Goal: Use online tool/utility: Use online tool/utility

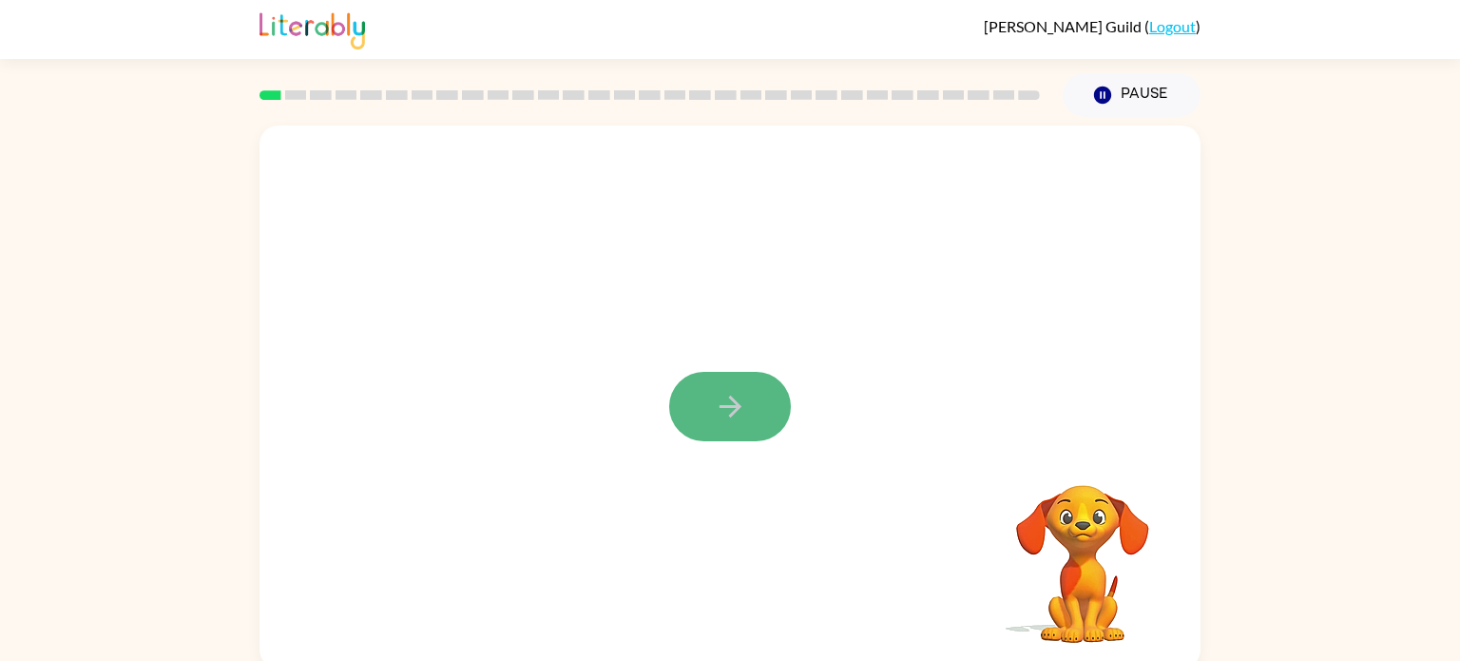
click at [743, 390] on icon "button" at bounding box center [730, 406] width 33 height 33
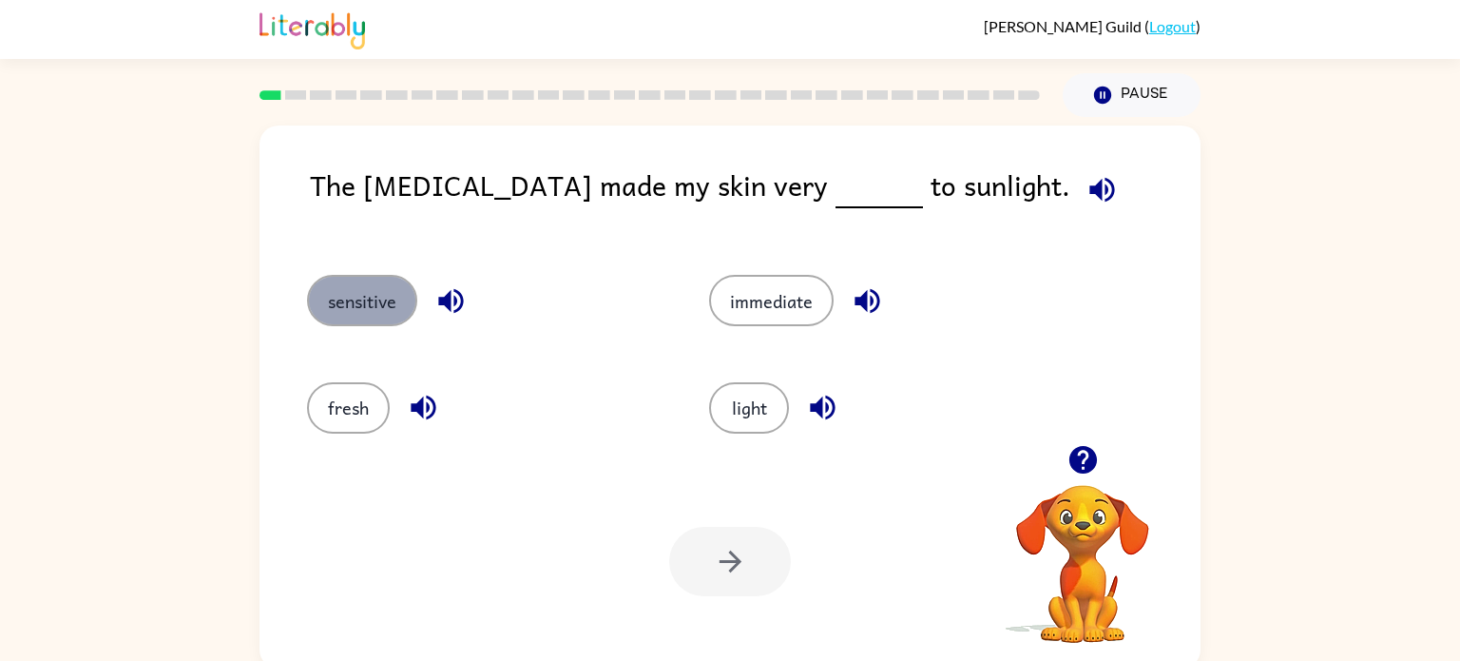
click at [384, 291] on button "sensitive" at bounding box center [362, 300] width 110 height 51
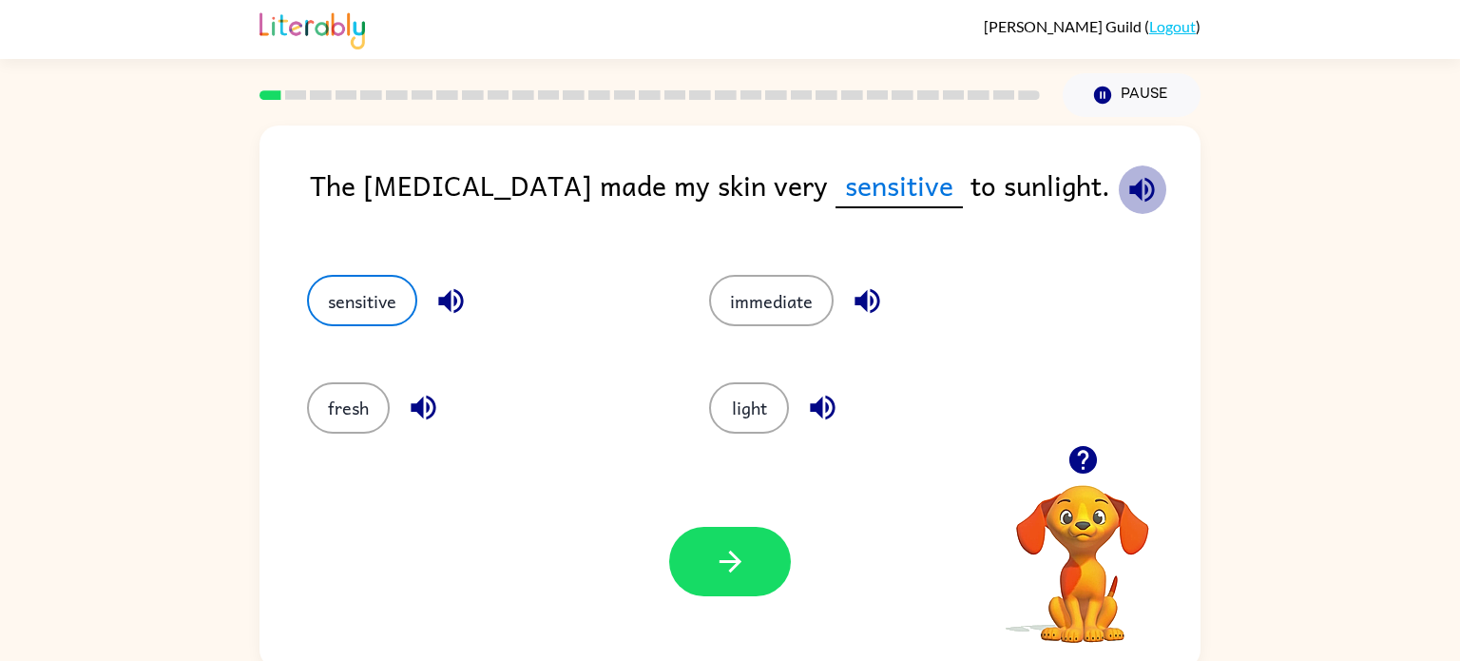
click at [1126, 198] on icon "button" at bounding box center [1142, 189] width 33 height 33
click at [442, 301] on icon "button" at bounding box center [450, 301] width 25 height 25
click at [725, 561] on icon "button" at bounding box center [730, 561] width 22 height 22
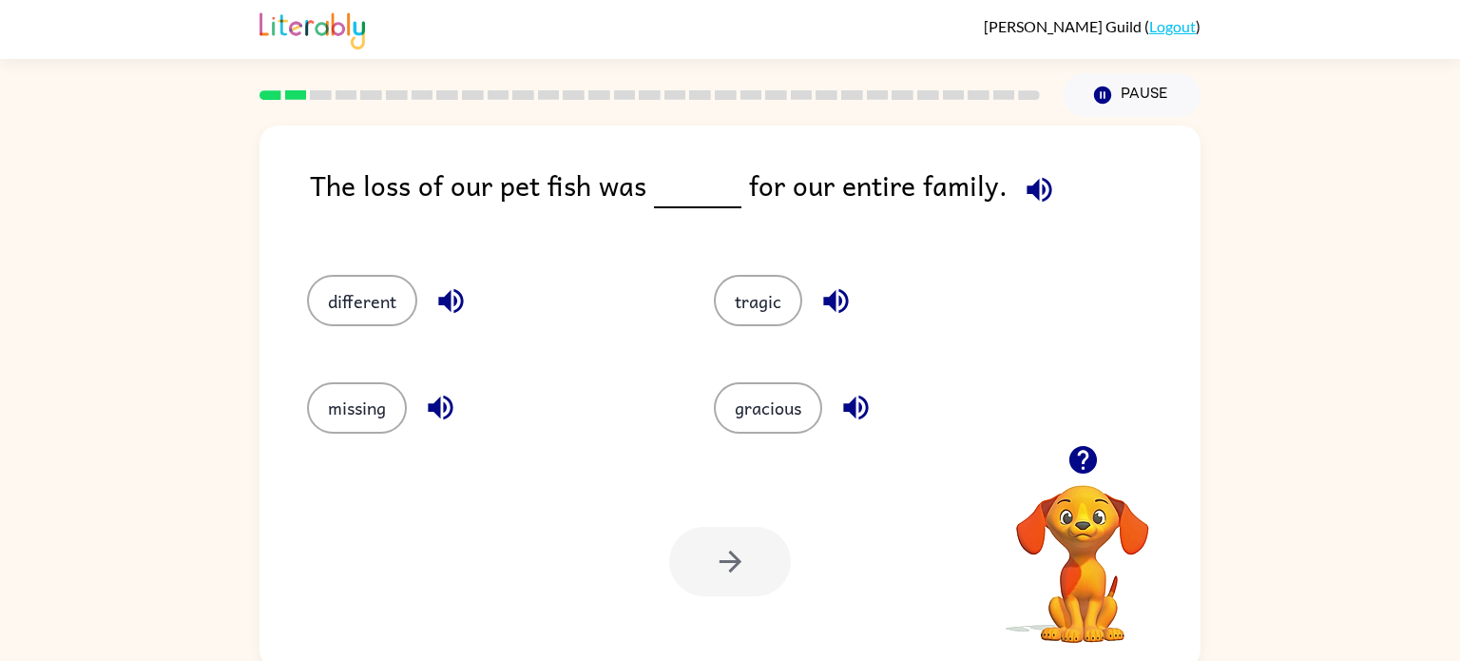
click at [1034, 179] on icon "button" at bounding box center [1039, 189] width 25 height 25
click at [770, 298] on button "tragic" at bounding box center [758, 300] width 88 height 51
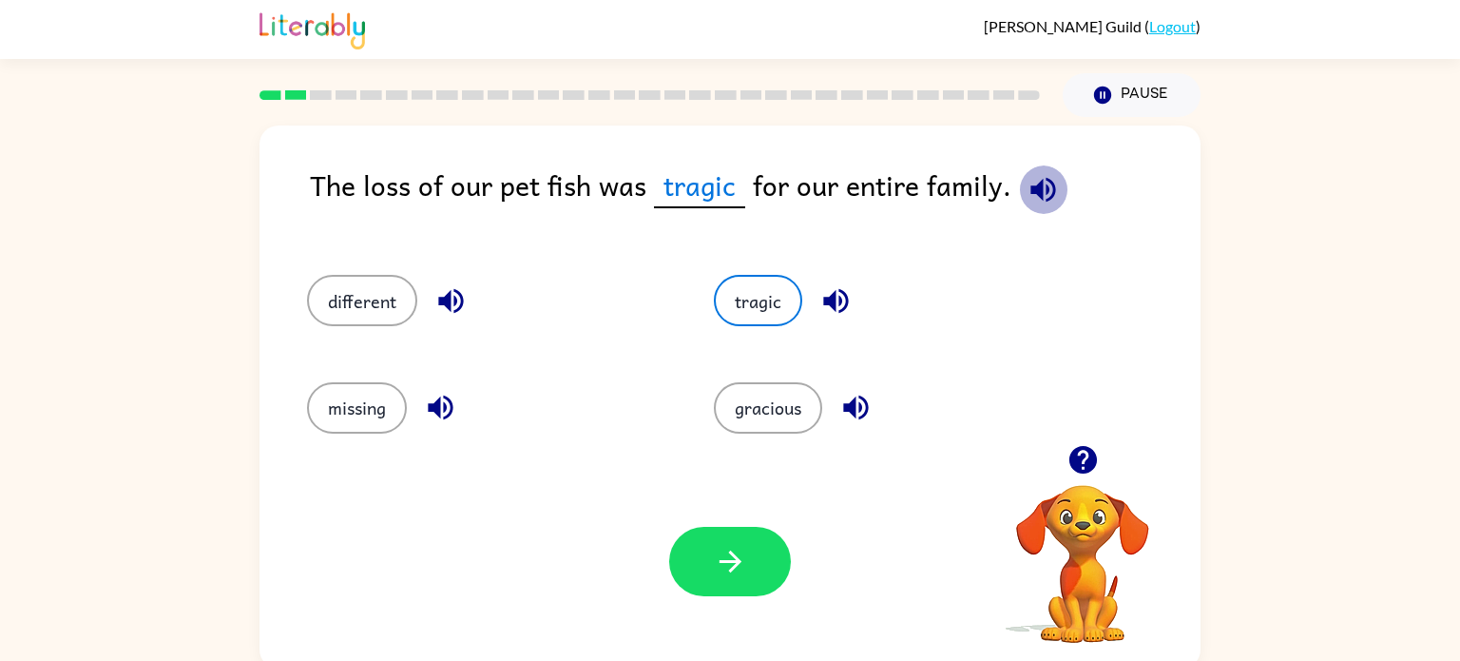
click at [1036, 205] on icon "button" at bounding box center [1043, 189] width 33 height 33
click at [752, 567] on button "button" at bounding box center [730, 561] width 122 height 69
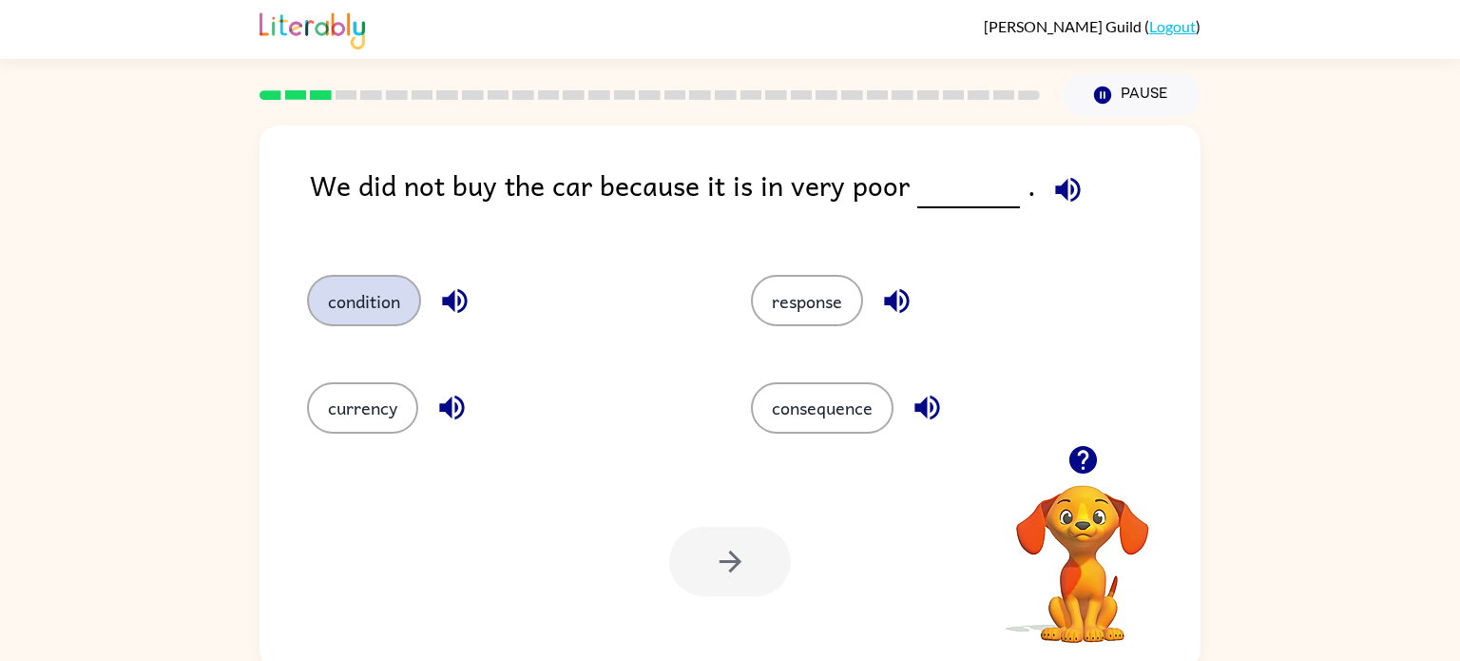
click at [361, 295] on button "condition" at bounding box center [364, 300] width 114 height 51
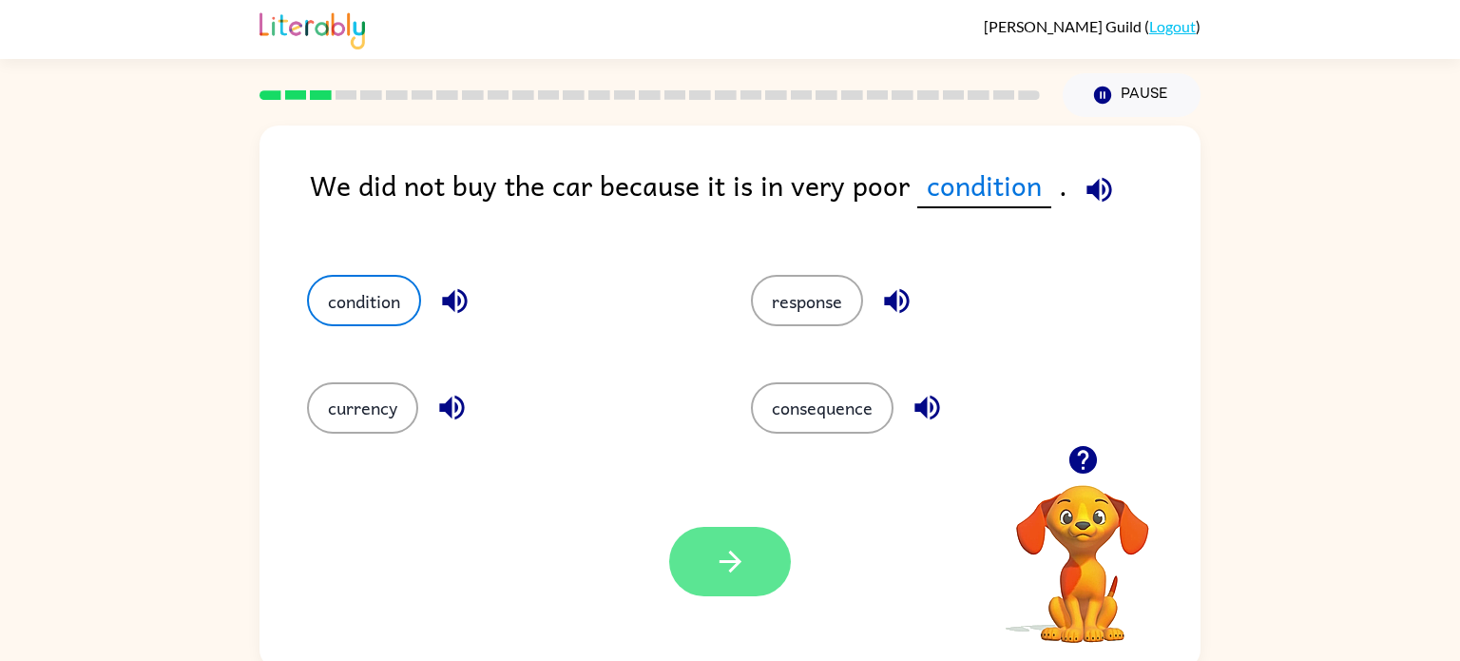
click at [743, 540] on button "button" at bounding box center [730, 561] width 122 height 69
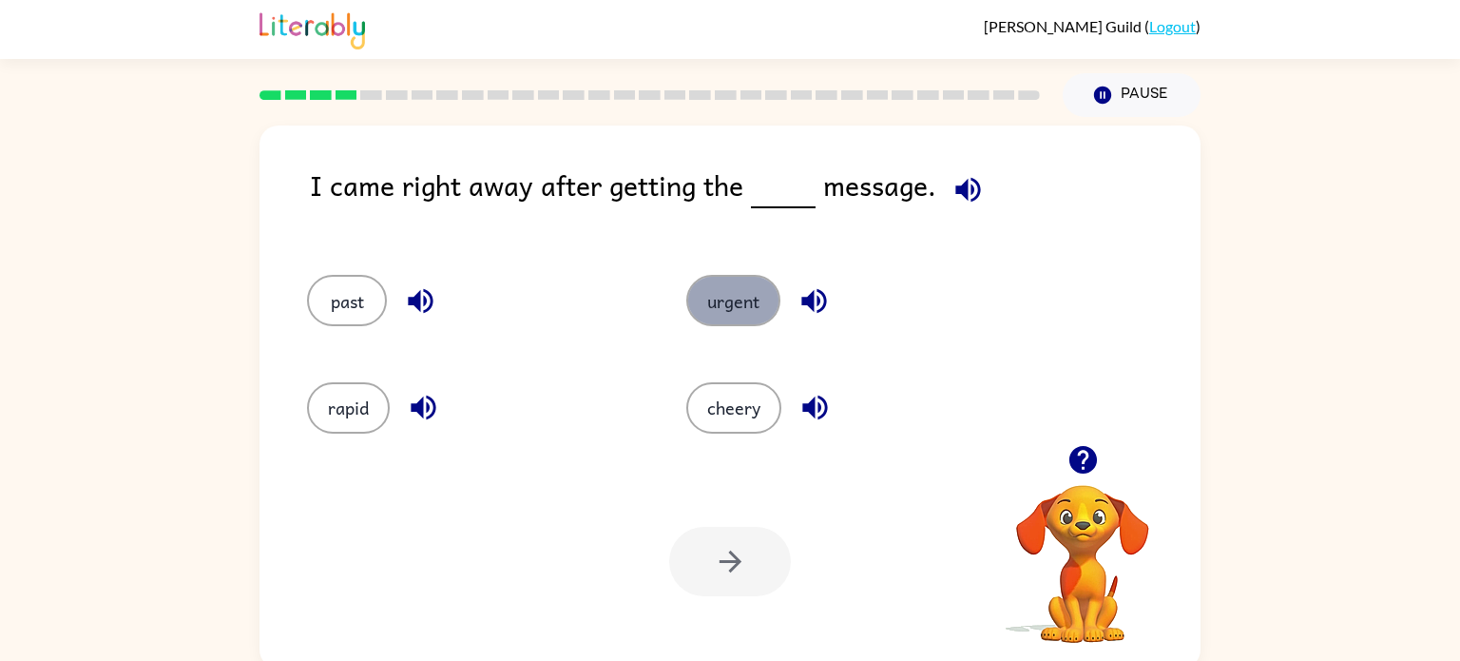
click at [736, 310] on button "urgent" at bounding box center [733, 300] width 94 height 51
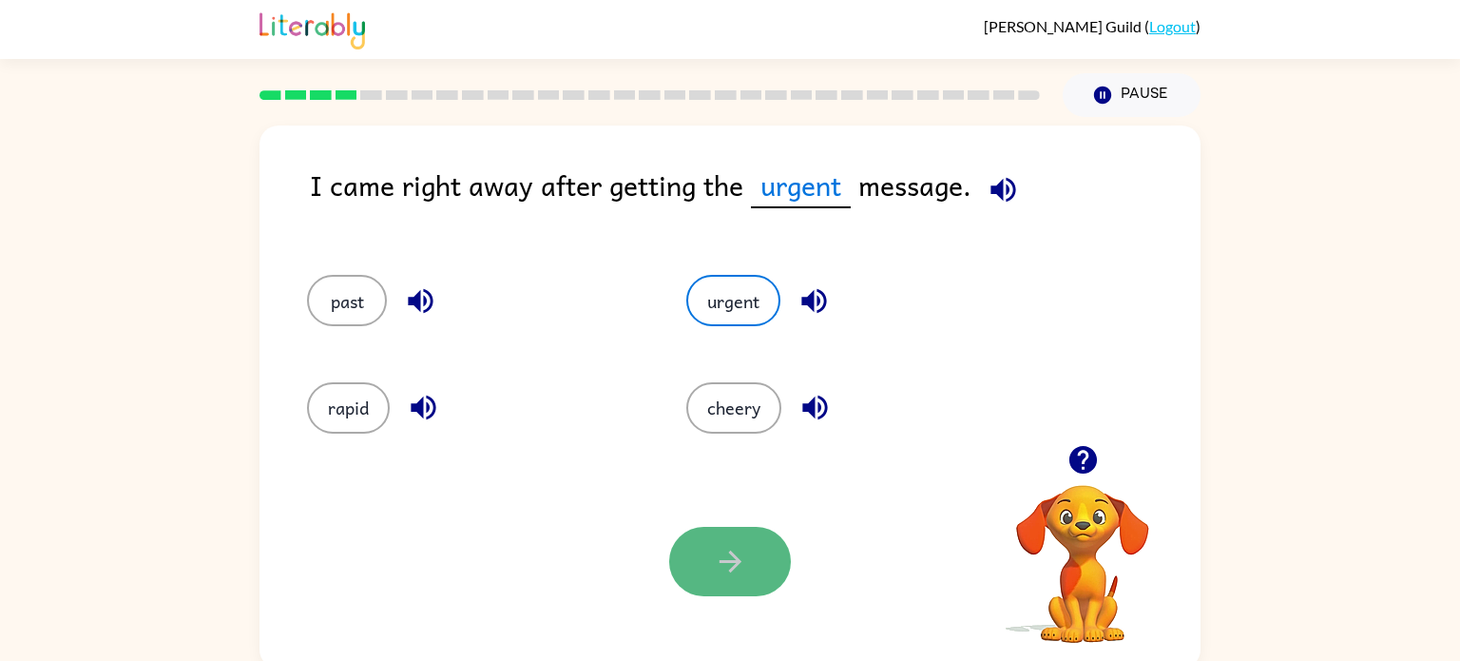
click at [736, 541] on button "button" at bounding box center [730, 561] width 122 height 69
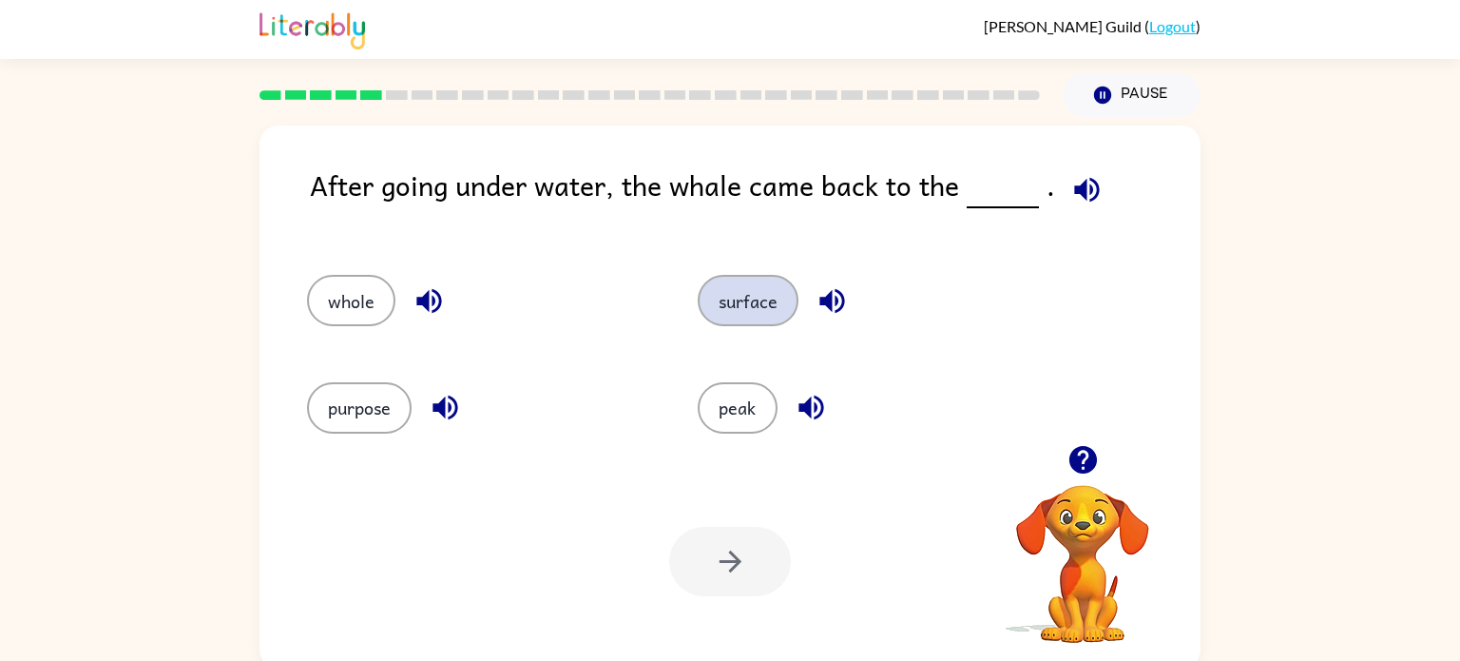
click at [757, 299] on button "surface" at bounding box center [748, 300] width 101 height 51
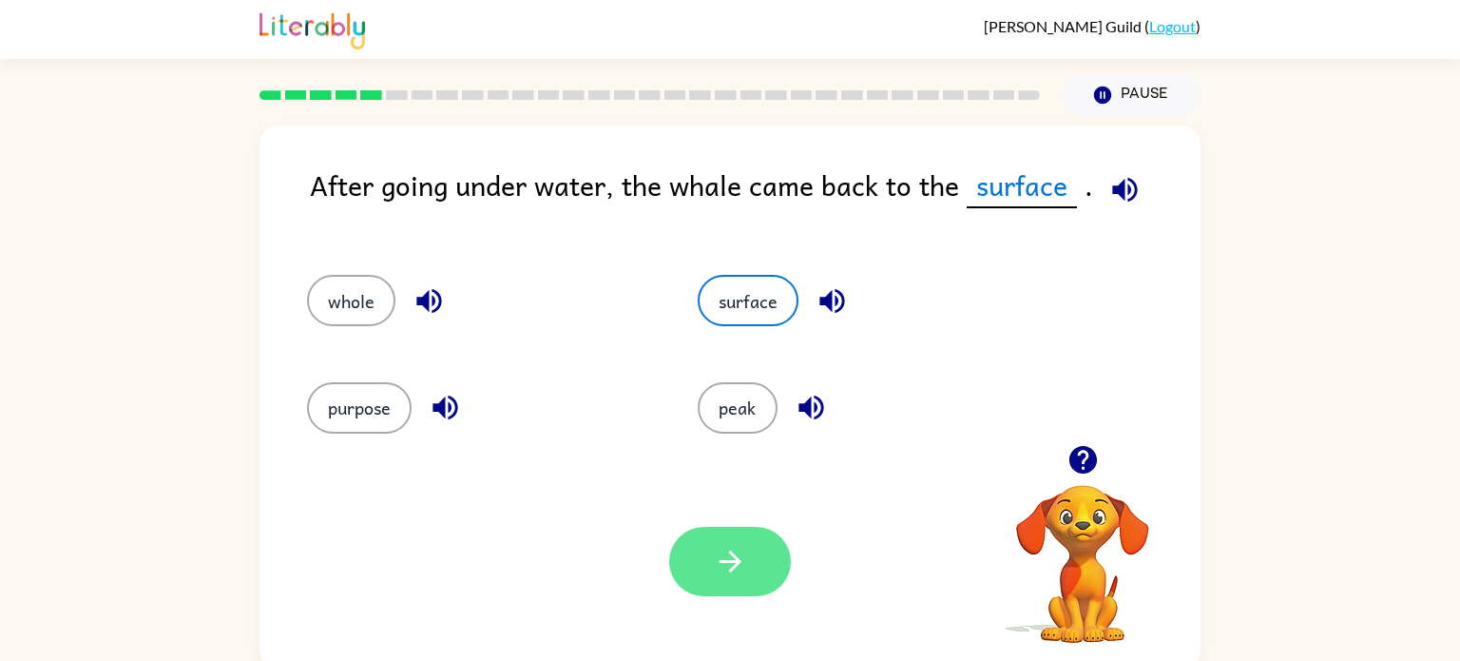
click at [742, 576] on icon "button" at bounding box center [730, 561] width 33 height 33
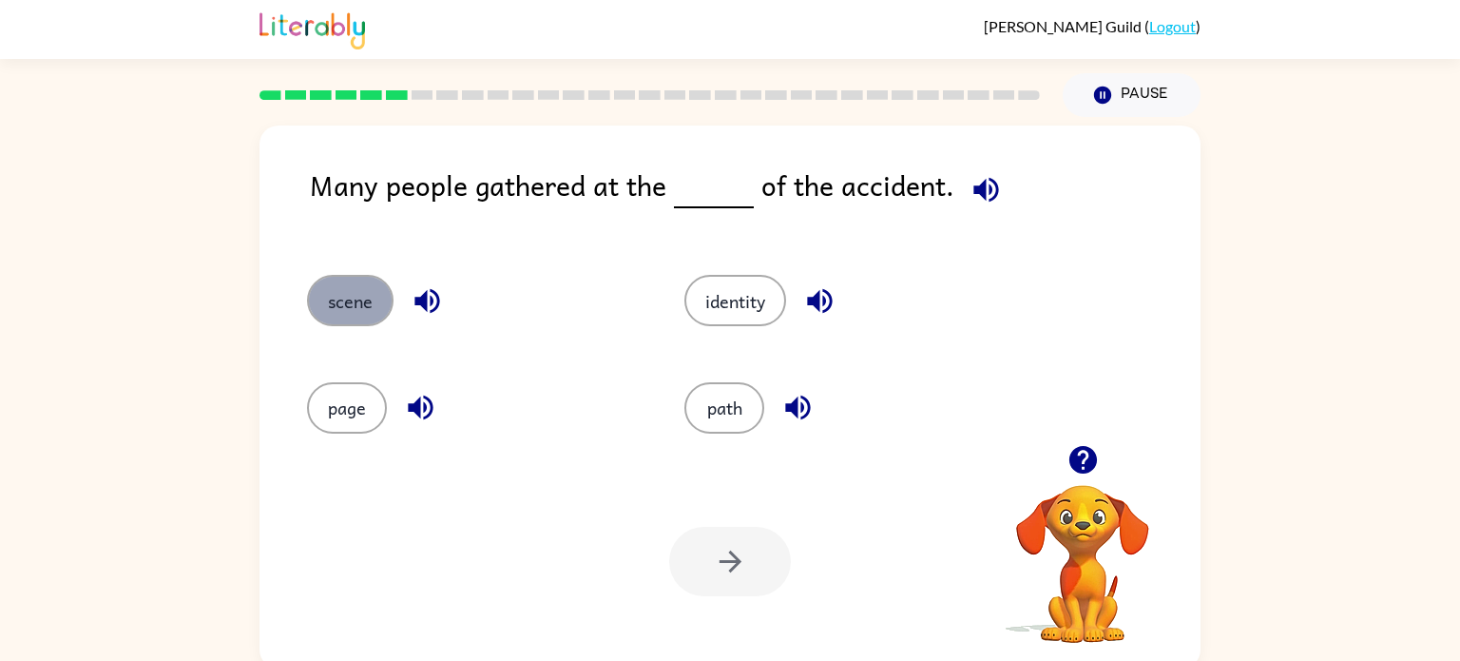
click at [376, 294] on button "scene" at bounding box center [350, 300] width 87 height 51
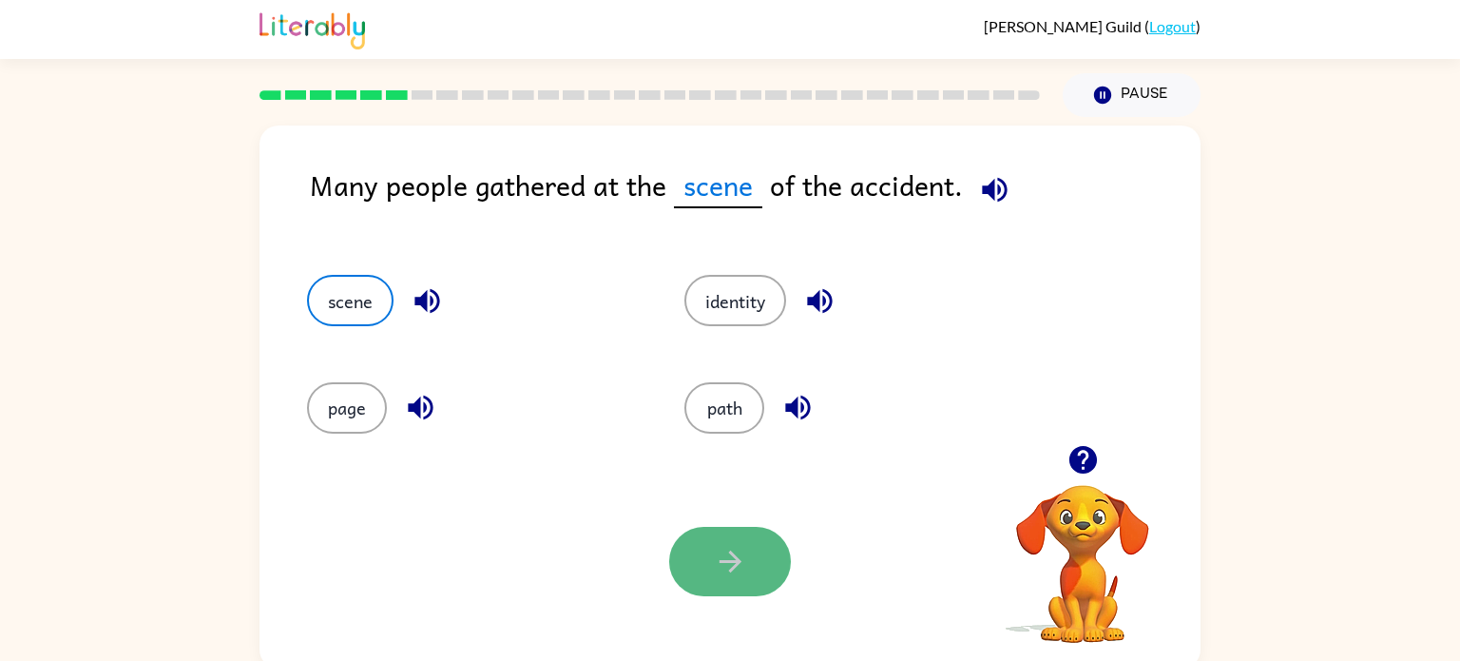
click at [752, 544] on button "button" at bounding box center [730, 561] width 122 height 69
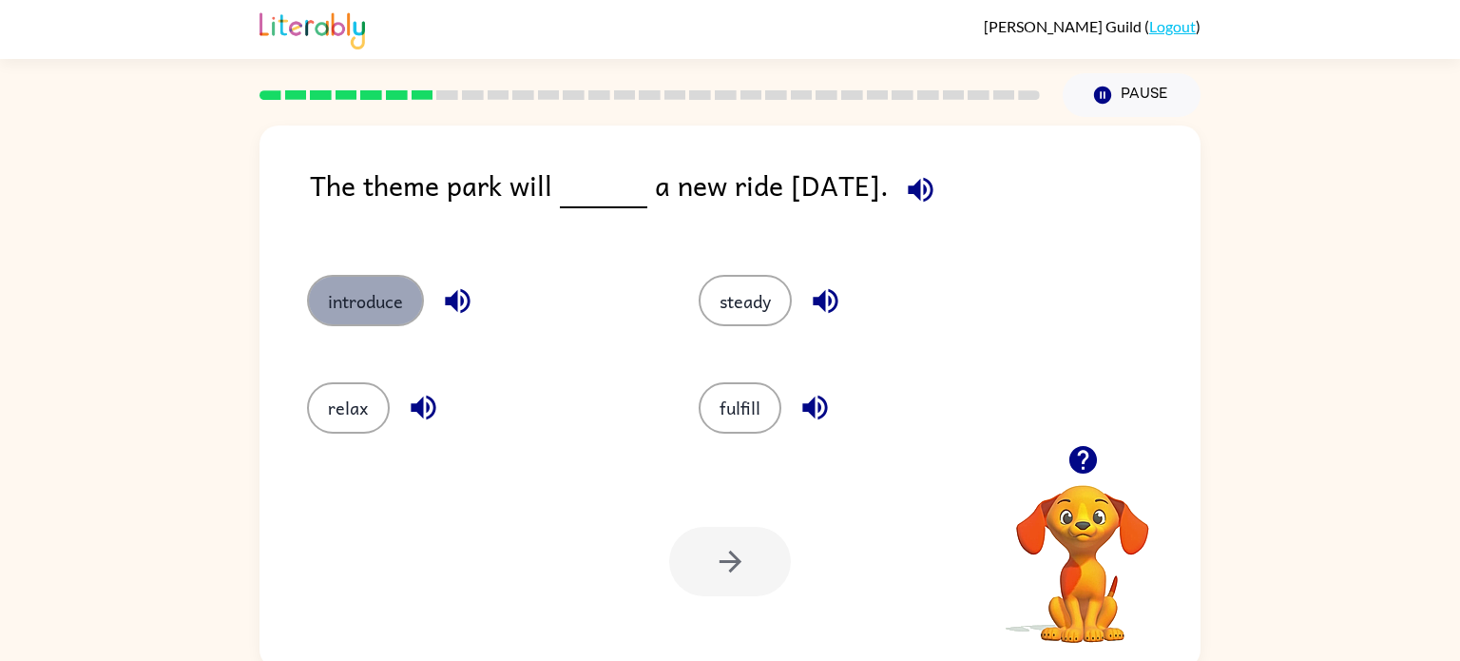
click at [396, 301] on button "introduce" at bounding box center [365, 300] width 117 height 51
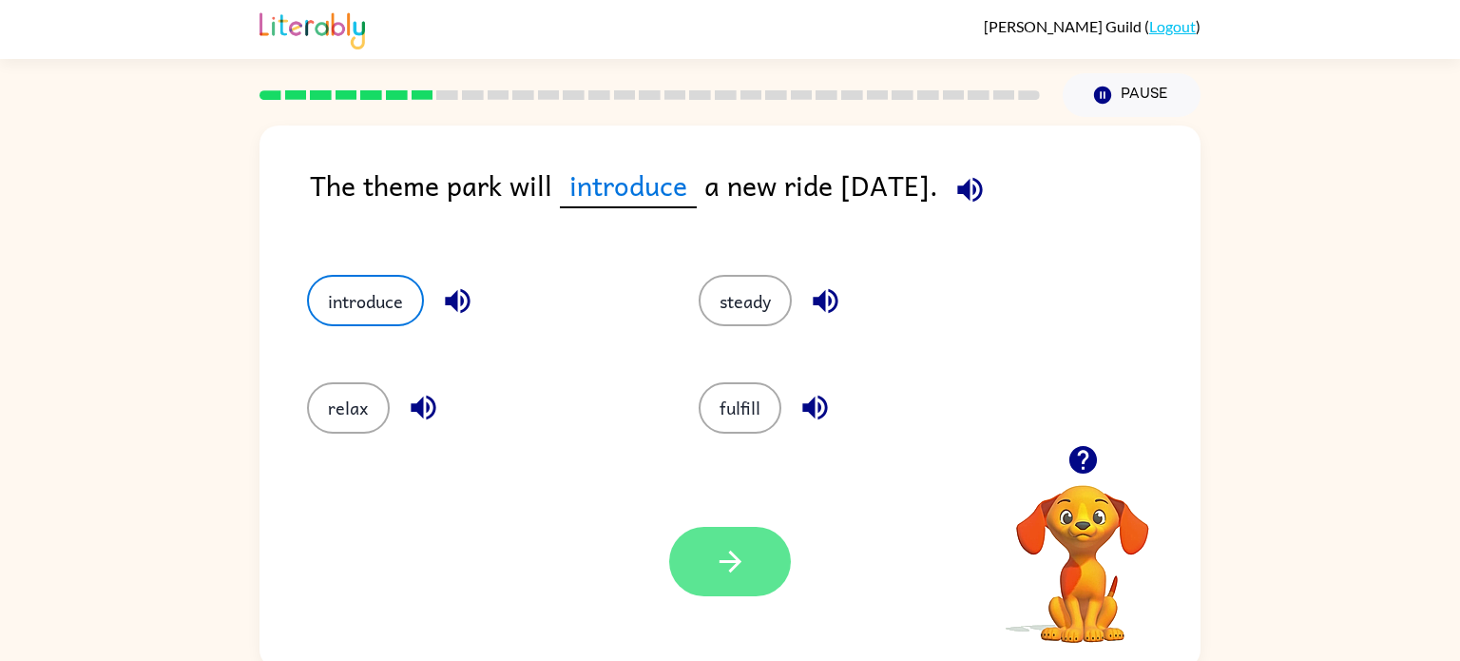
click at [724, 568] on icon "button" at bounding box center [730, 561] width 33 height 33
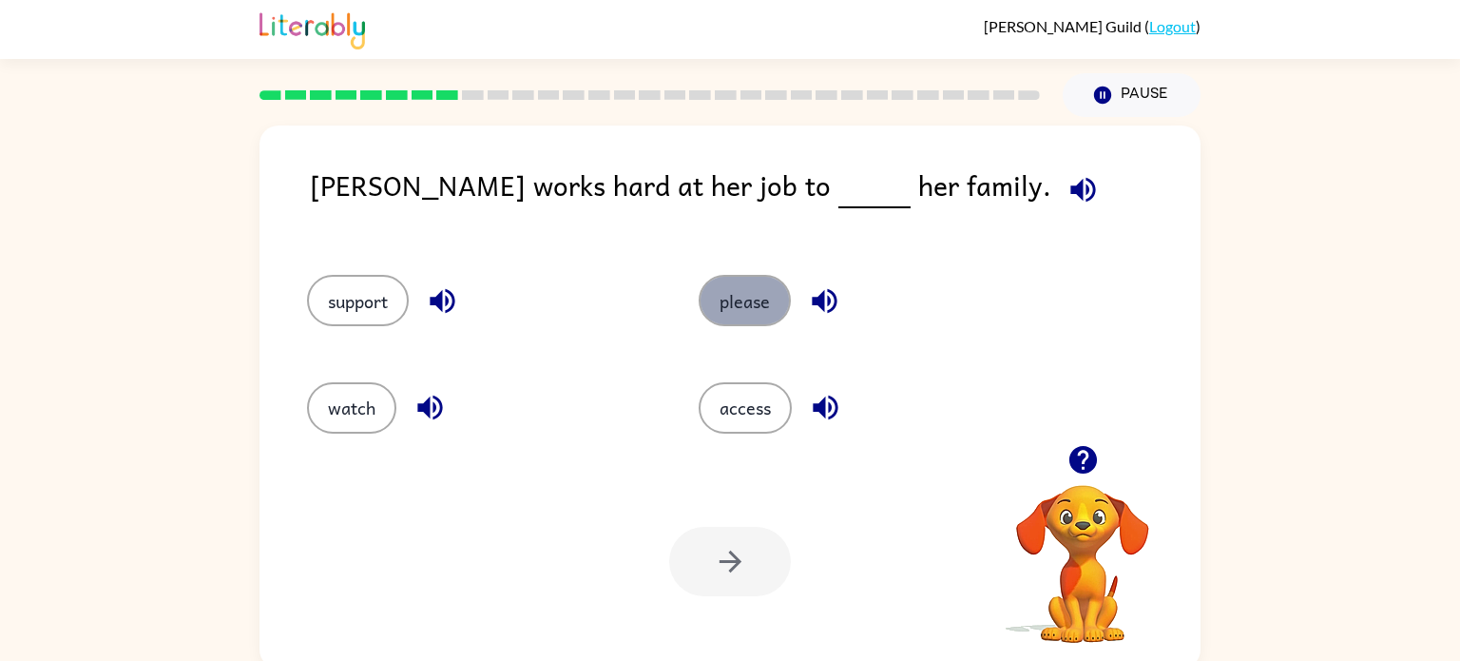
click at [716, 317] on button "please" at bounding box center [745, 300] width 92 height 51
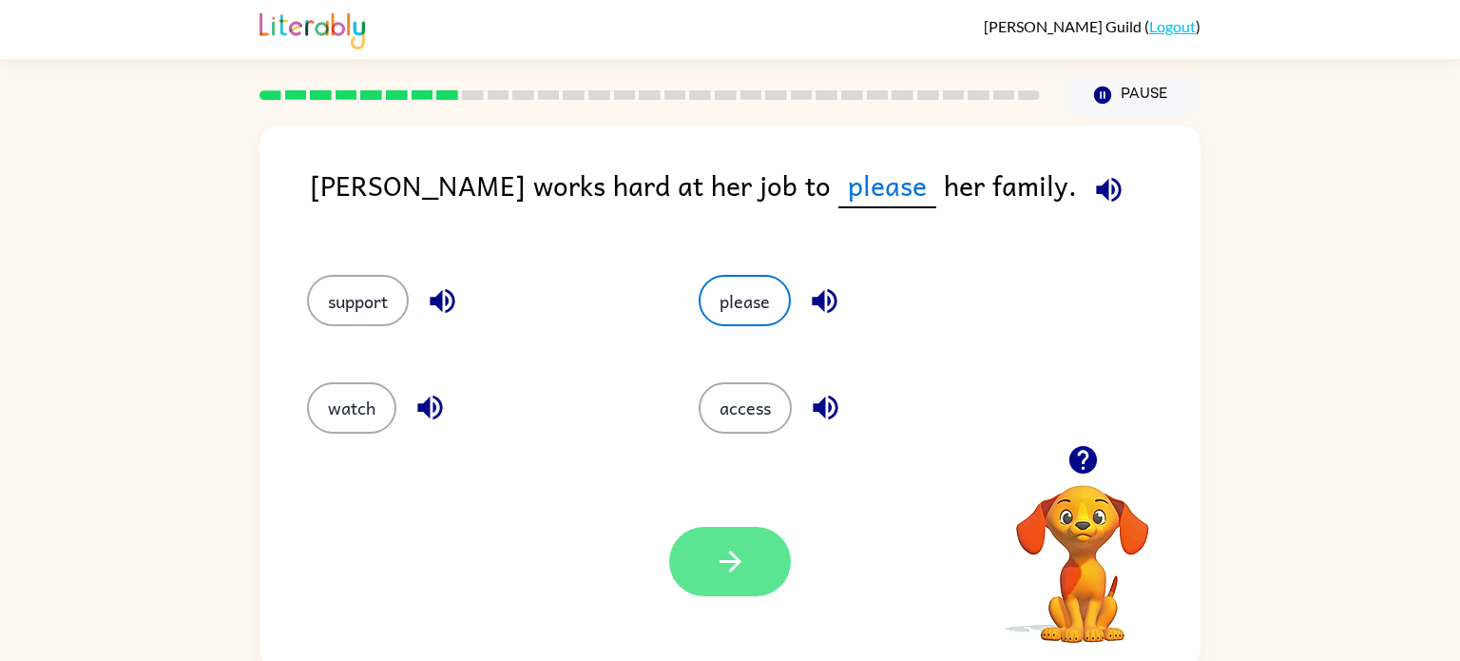
click at [743, 537] on button "button" at bounding box center [730, 561] width 122 height 69
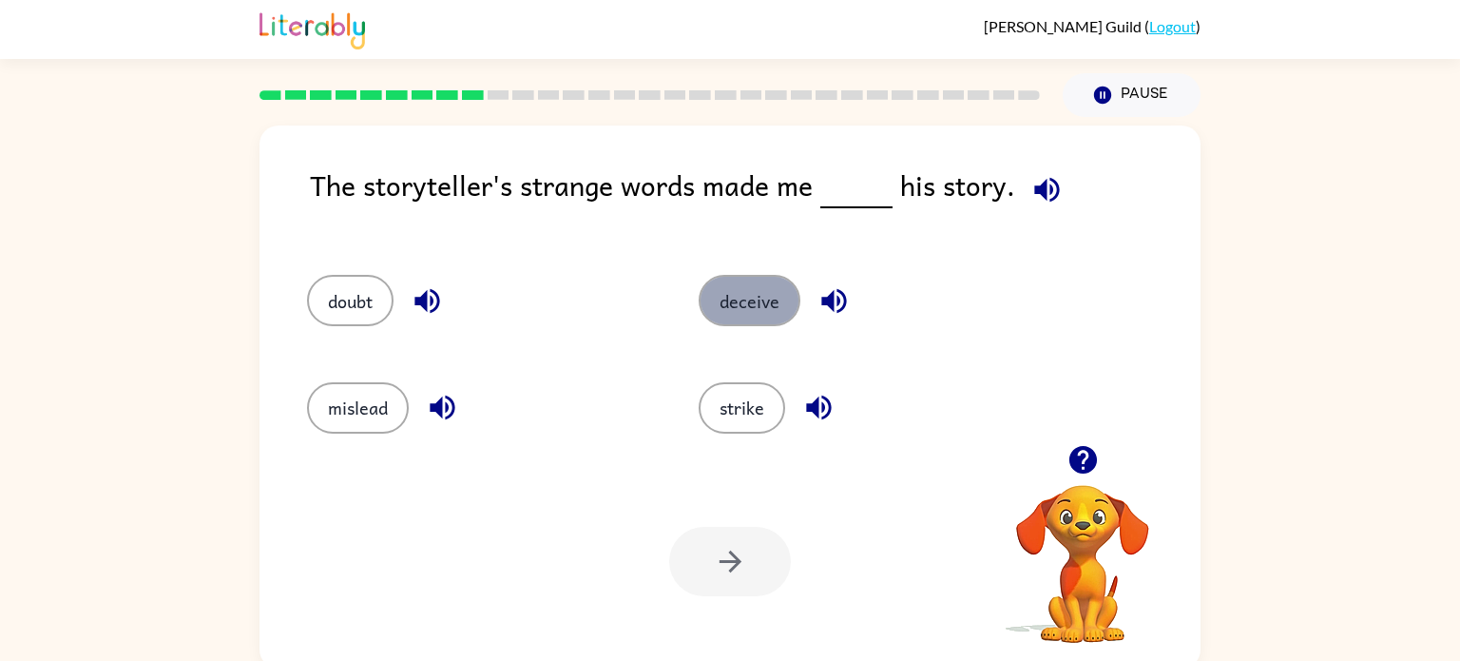
click at [750, 291] on button "deceive" at bounding box center [750, 300] width 102 height 51
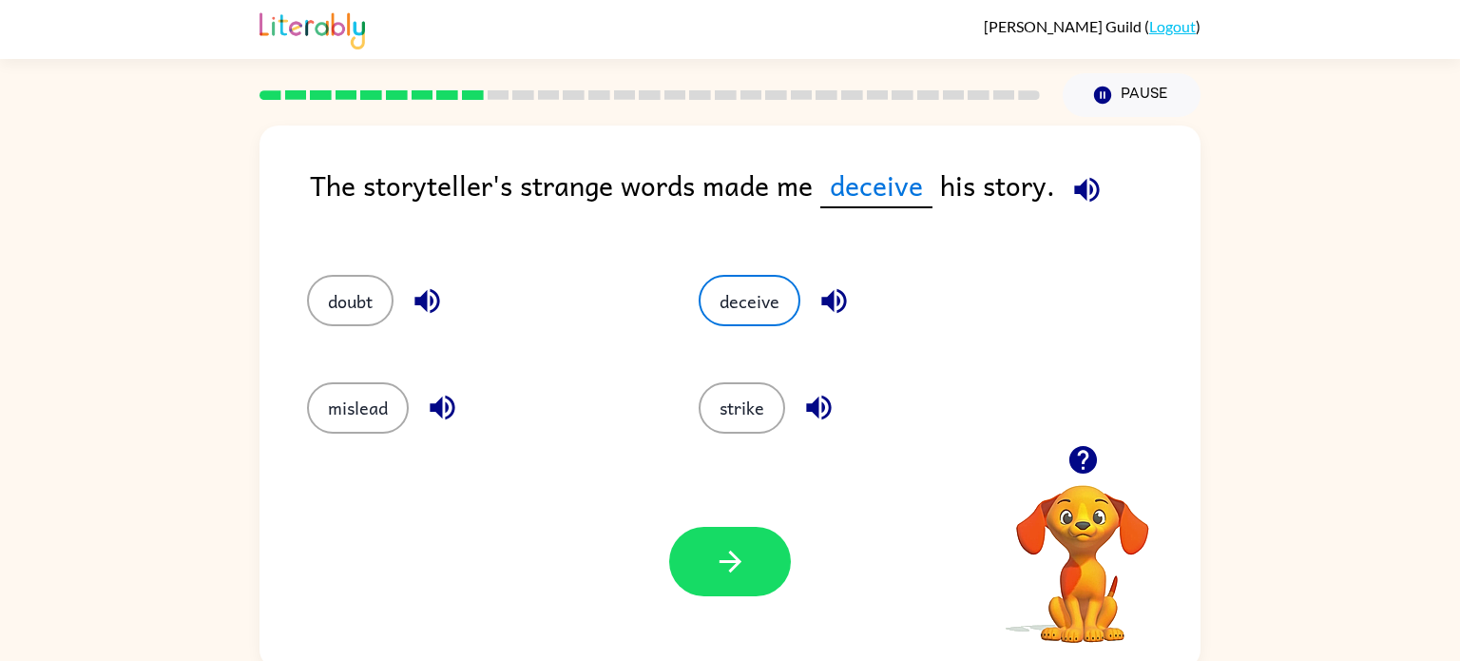
click at [841, 307] on icon "button" at bounding box center [833, 301] width 25 height 25
click at [813, 406] on icon "button" at bounding box center [818, 408] width 25 height 25
click at [440, 404] on icon "button" at bounding box center [442, 408] width 25 height 25
click at [426, 315] on icon "button" at bounding box center [427, 300] width 33 height 33
click at [749, 575] on button "button" at bounding box center [730, 561] width 122 height 69
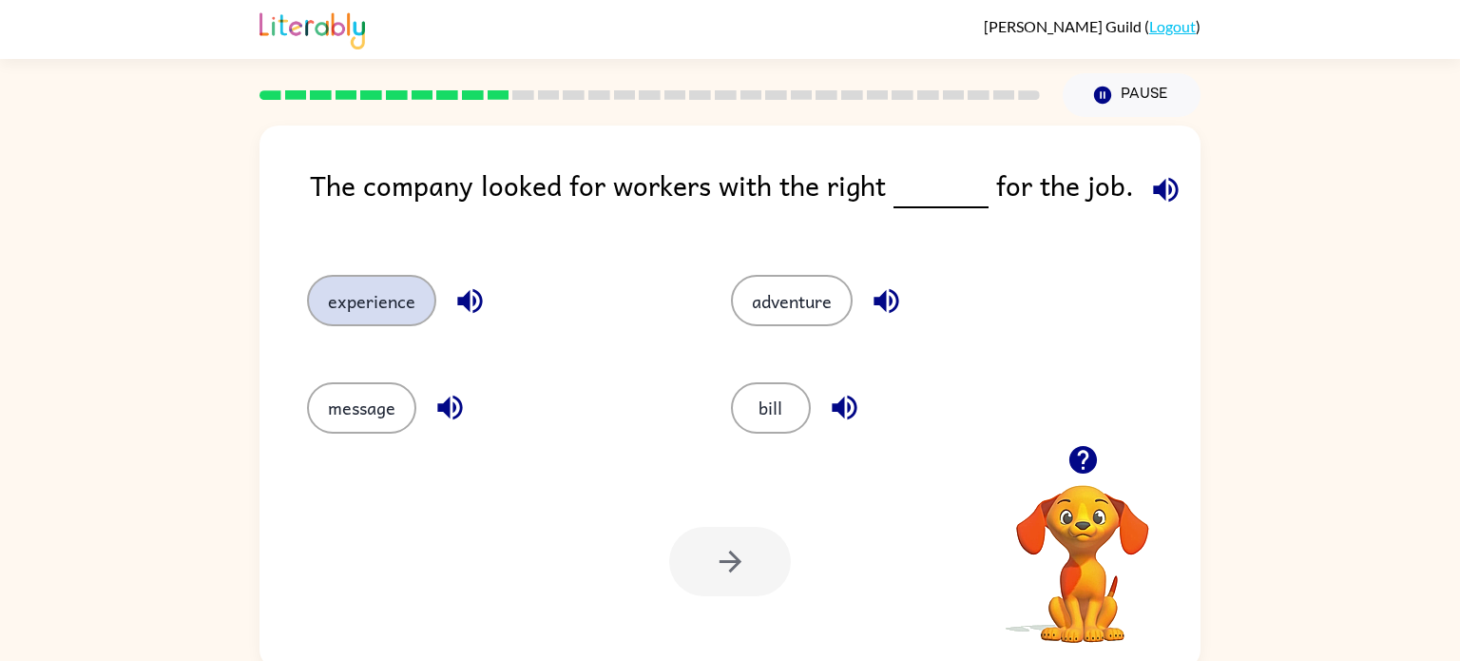
click at [384, 288] on button "experience" at bounding box center [371, 300] width 129 height 51
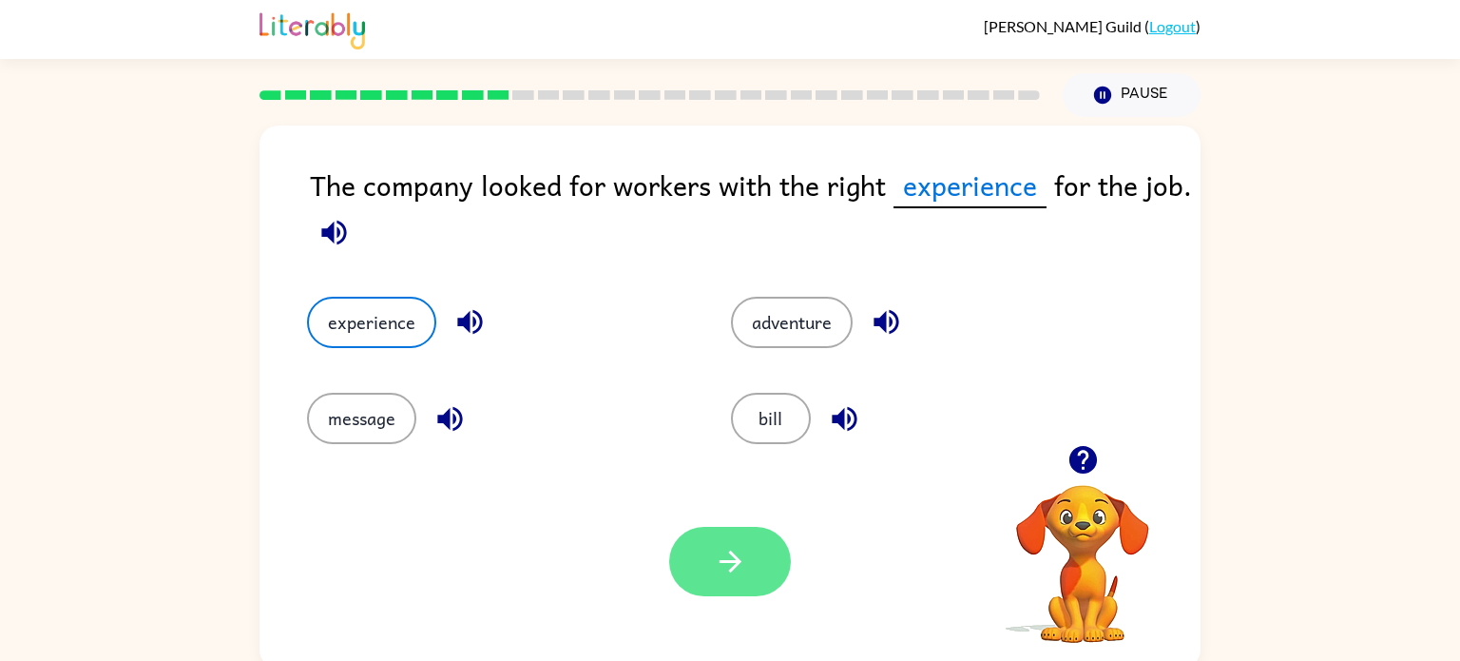
click at [751, 580] on button "button" at bounding box center [730, 561] width 122 height 69
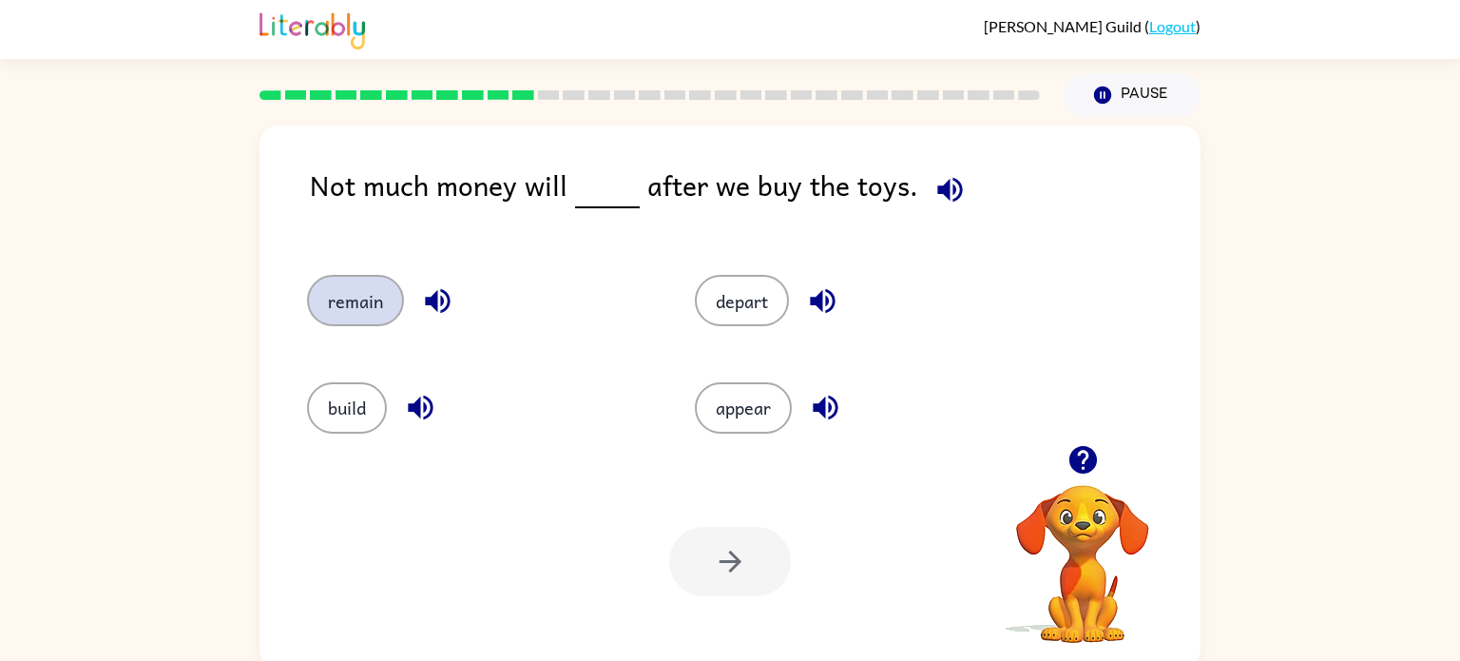
click at [325, 298] on button "remain" at bounding box center [355, 300] width 97 height 51
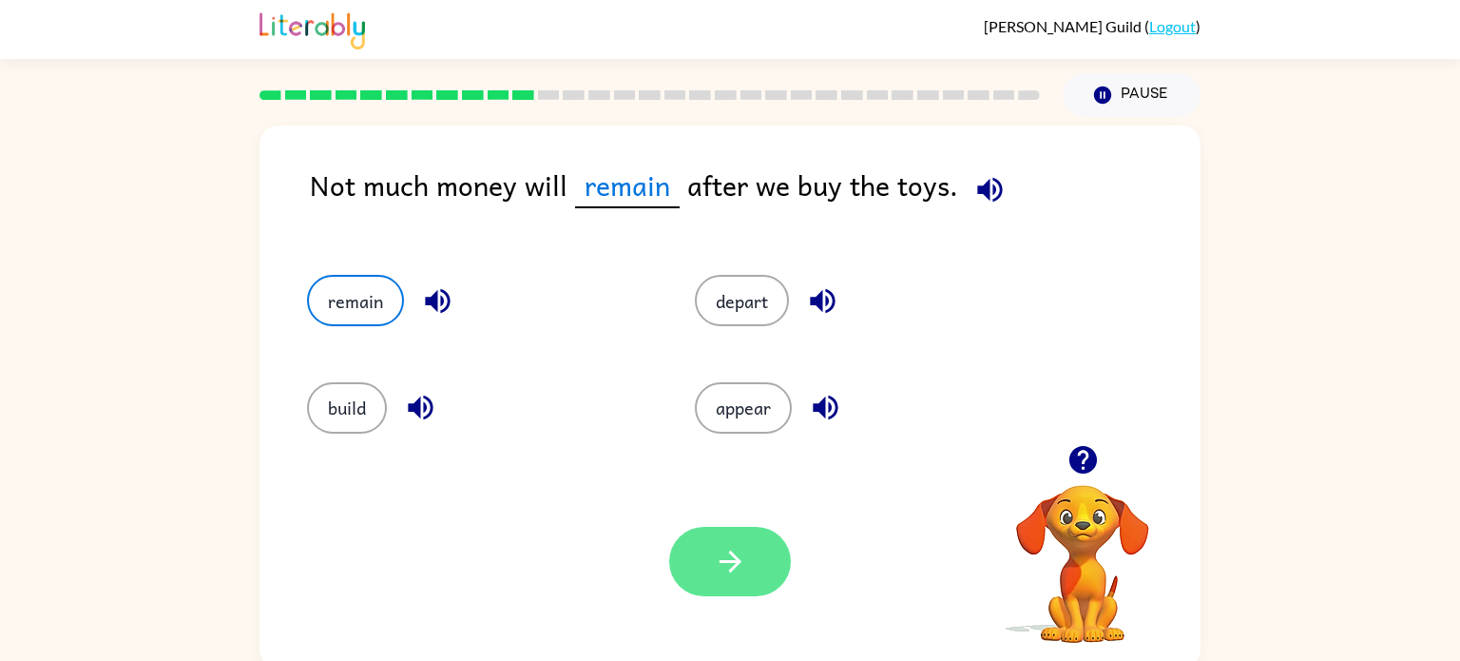
click at [734, 544] on button "button" at bounding box center [730, 561] width 122 height 69
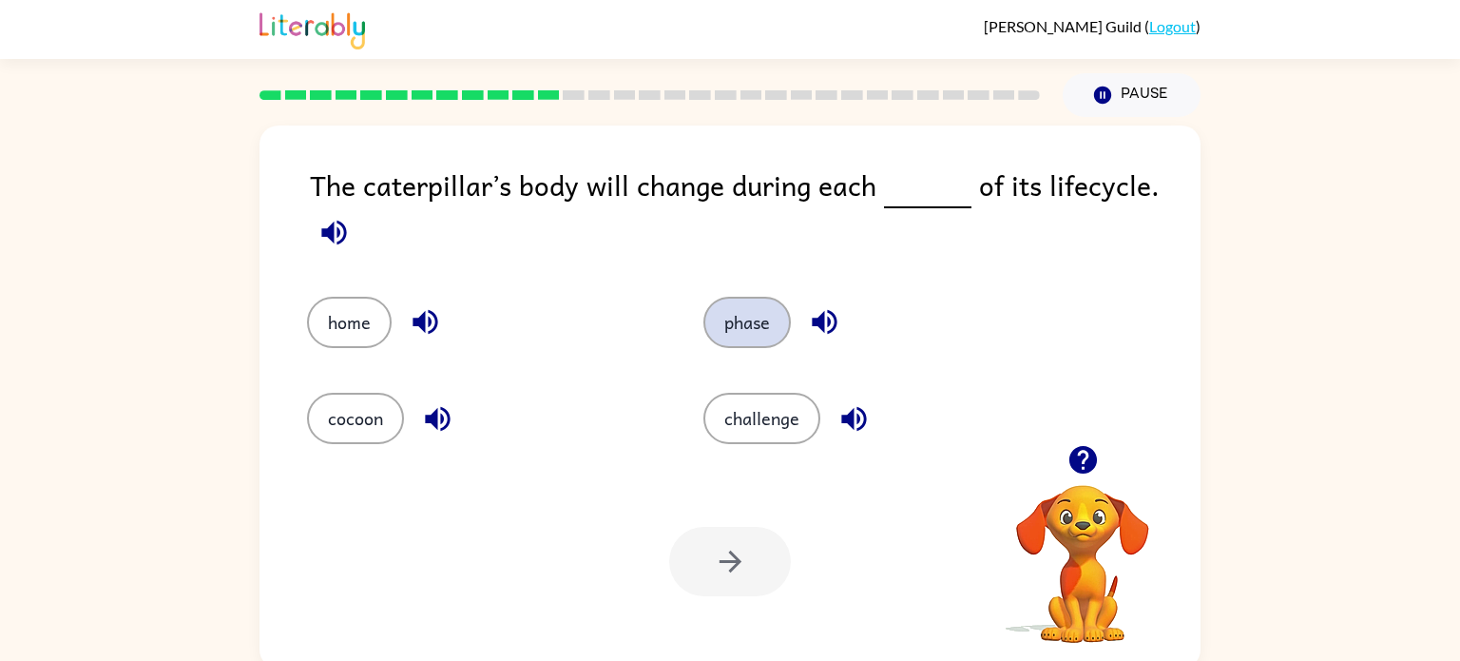
click at [736, 329] on button "phase" at bounding box center [747, 322] width 87 height 51
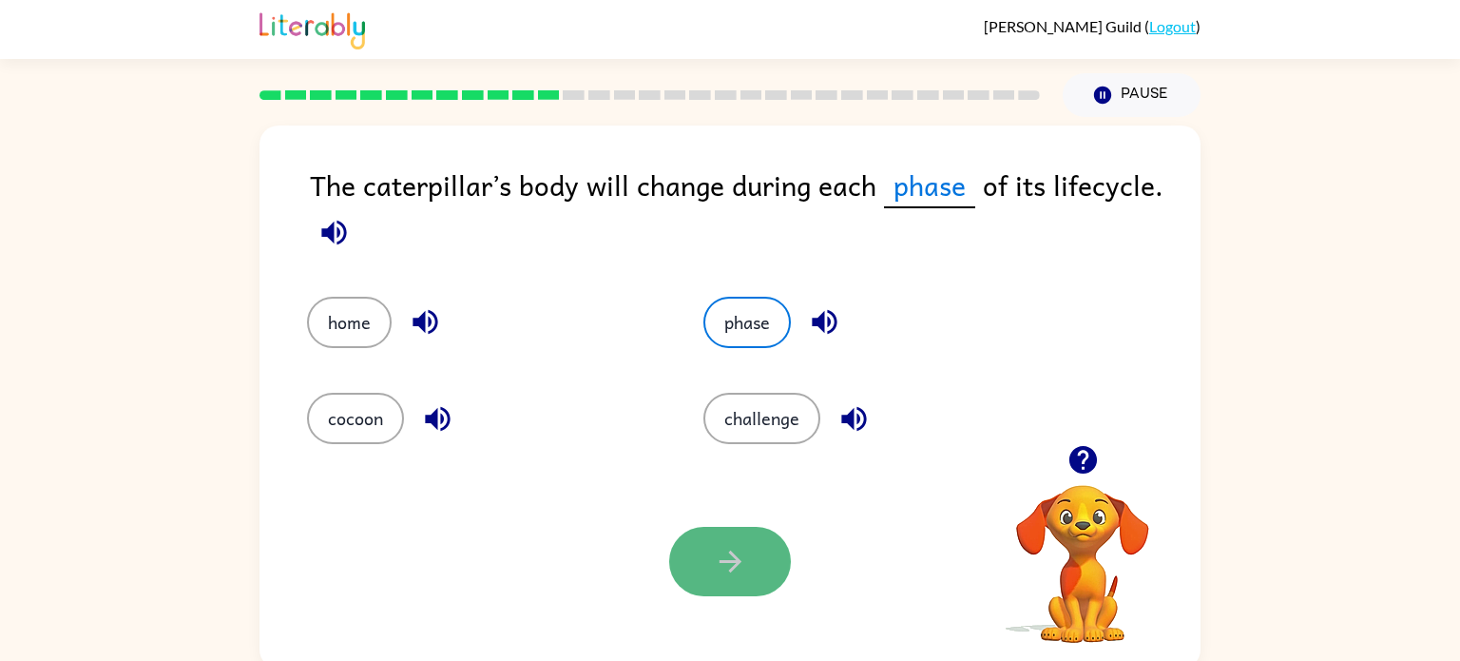
click at [733, 565] on icon "button" at bounding box center [730, 561] width 33 height 33
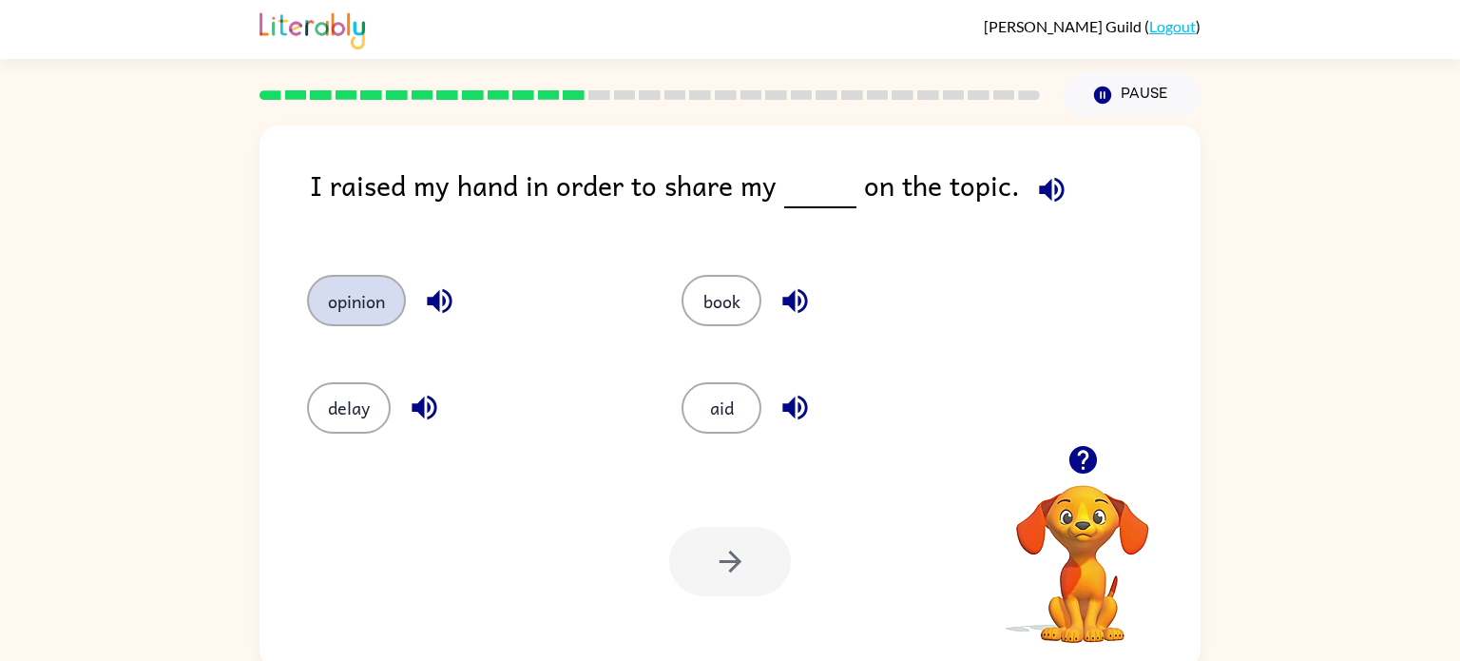
click at [355, 293] on button "opinion" at bounding box center [356, 300] width 99 height 51
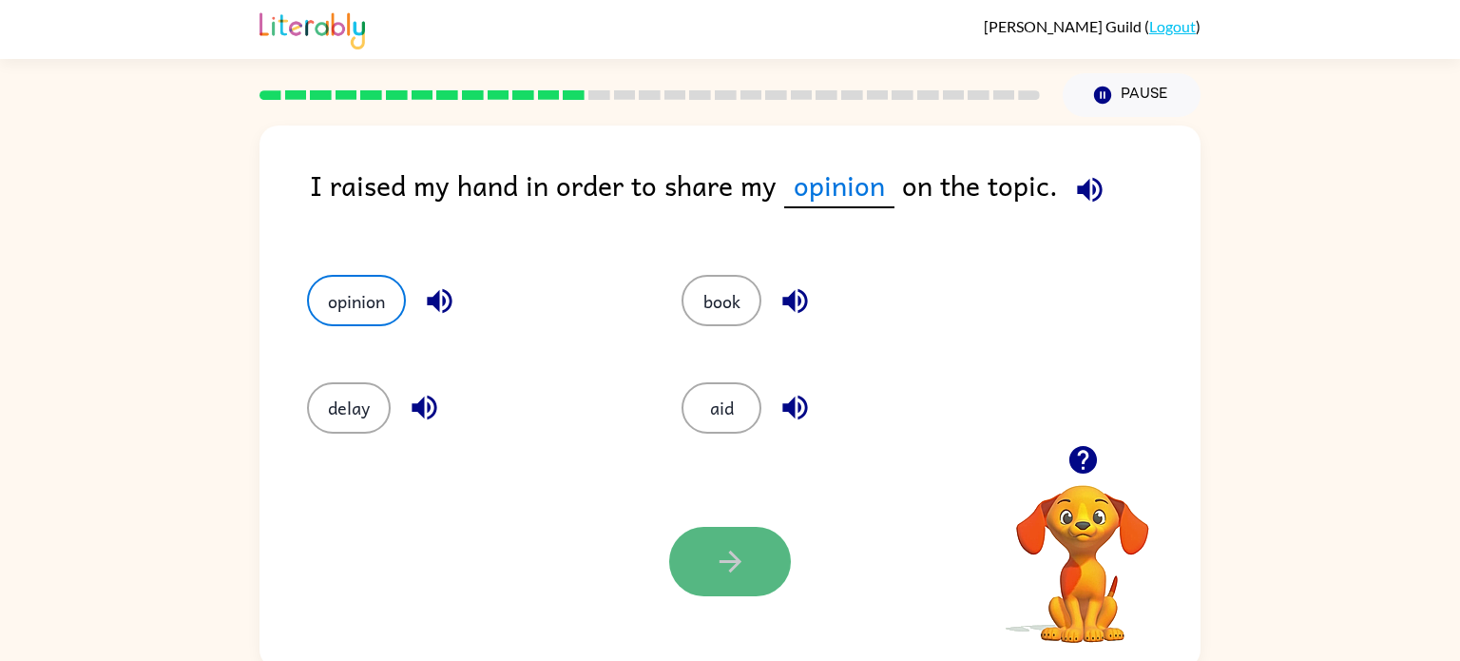
click at [745, 557] on icon "button" at bounding box center [730, 561] width 33 height 33
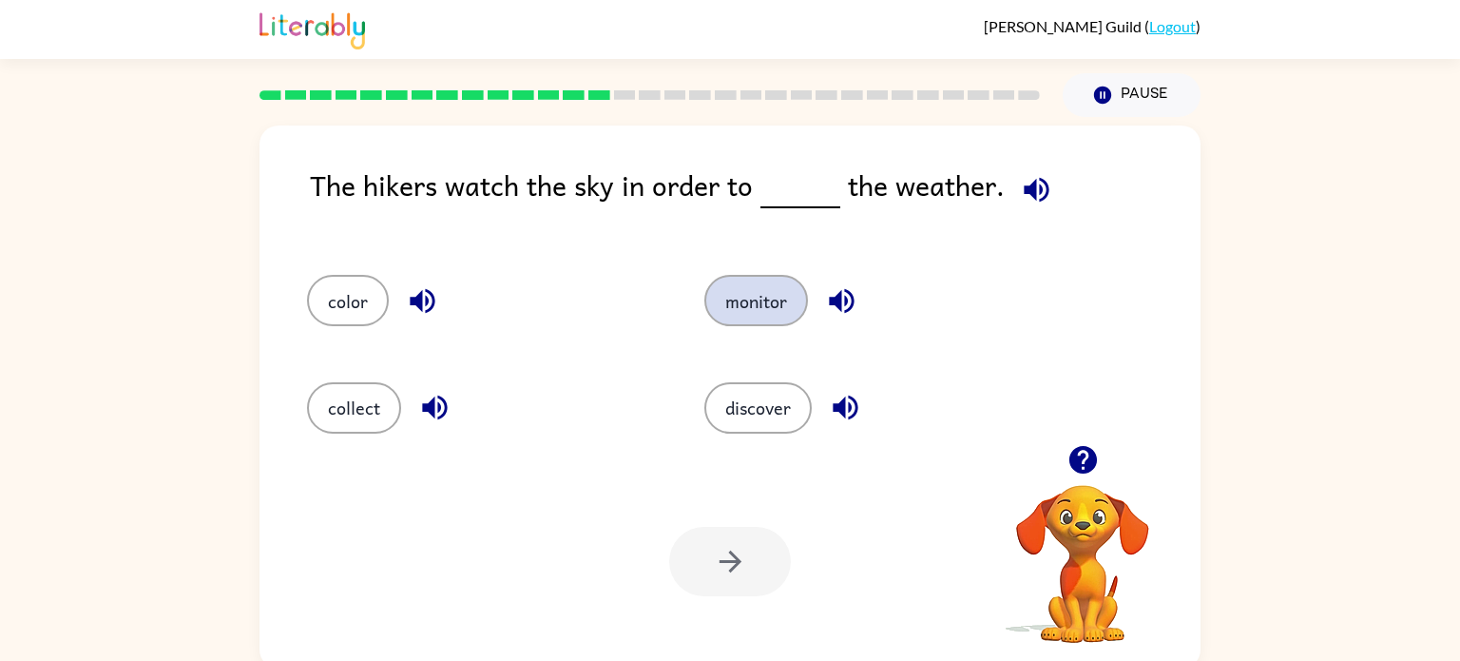
click at [769, 295] on button "monitor" at bounding box center [756, 300] width 104 height 51
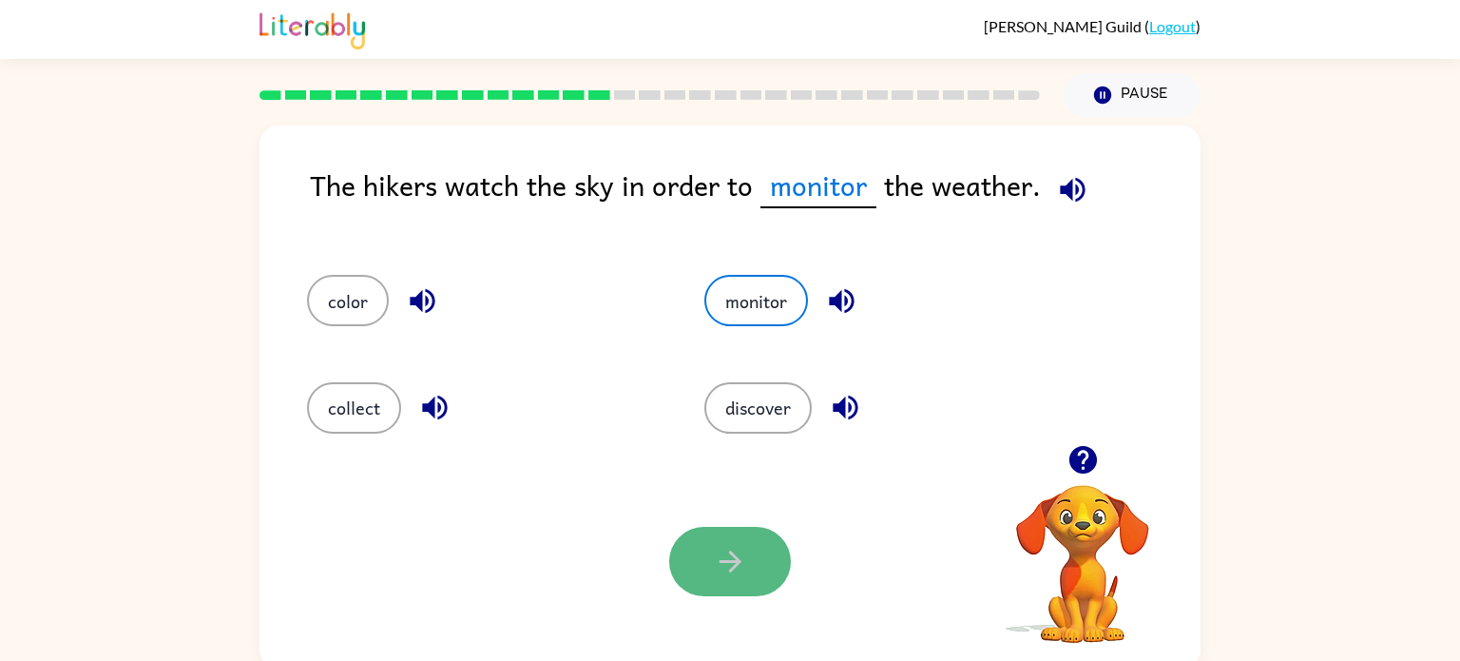
click at [724, 561] on icon "button" at bounding box center [730, 561] width 22 height 22
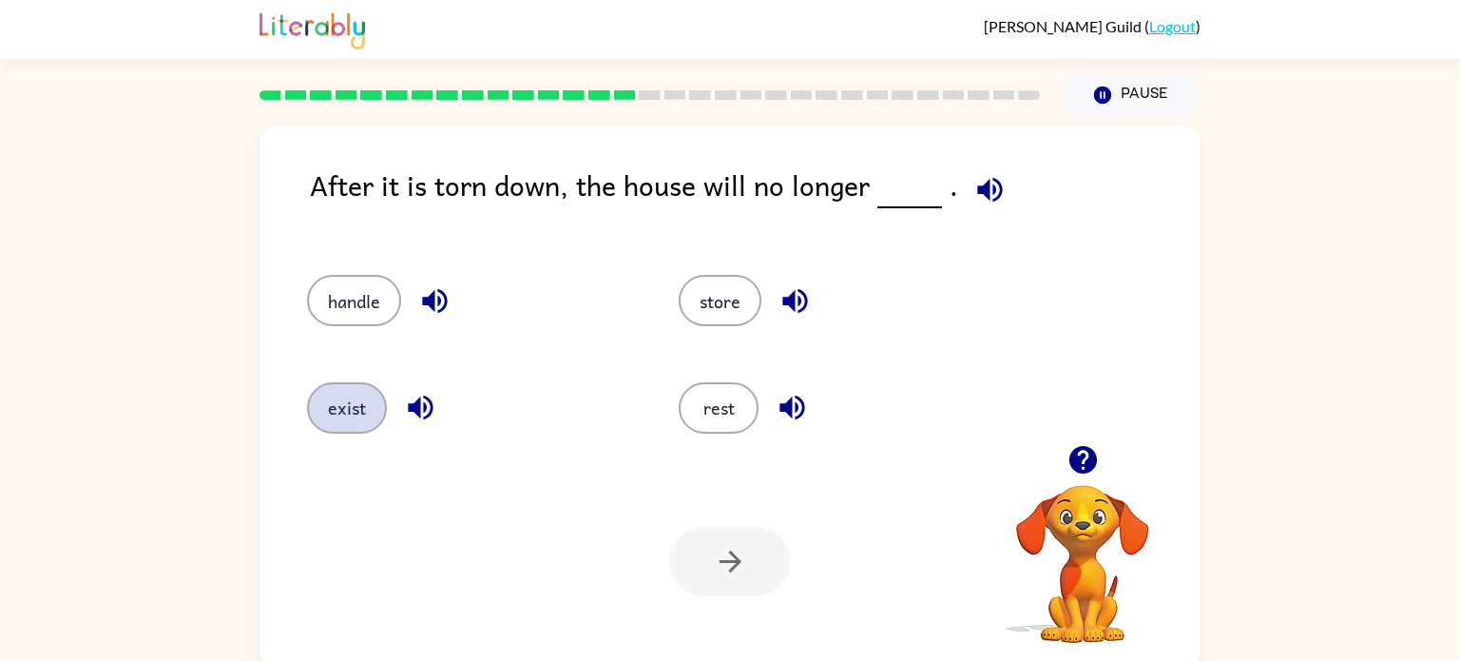
click at [369, 406] on button "exist" at bounding box center [347, 407] width 80 height 51
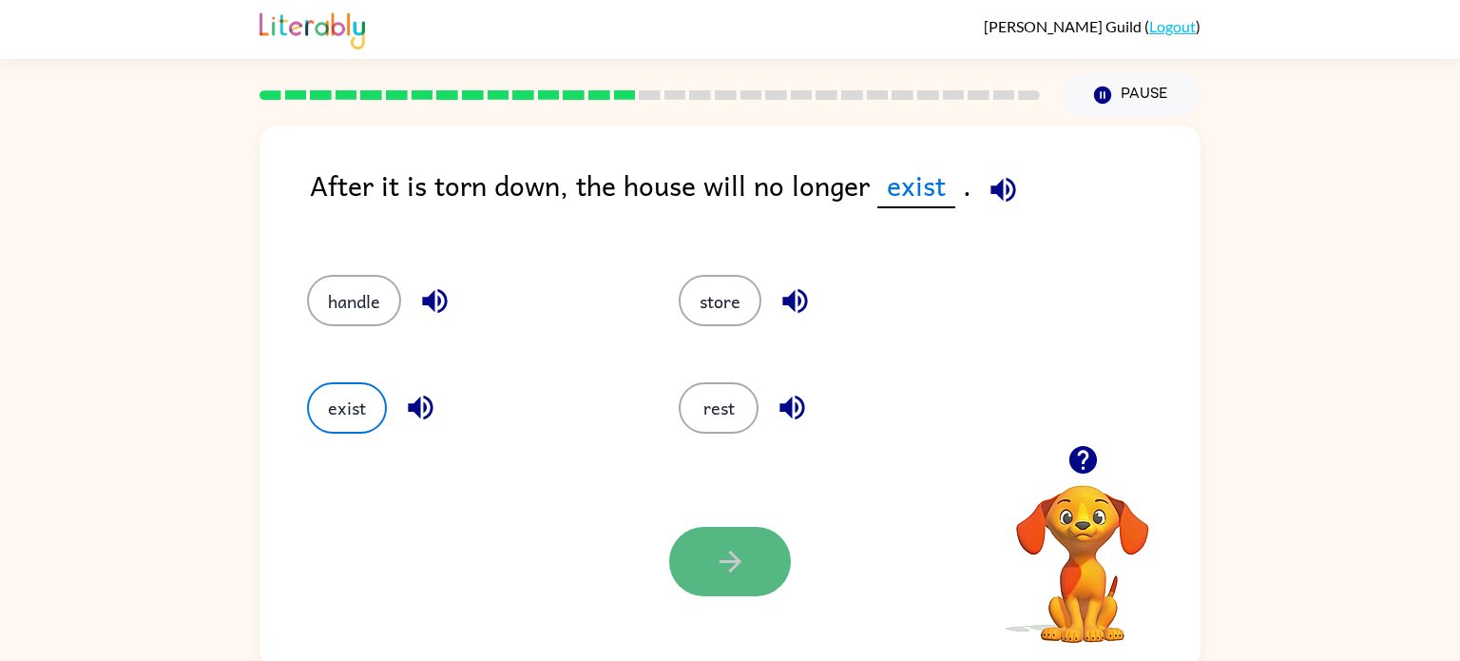
click at [755, 565] on button "button" at bounding box center [730, 561] width 122 height 69
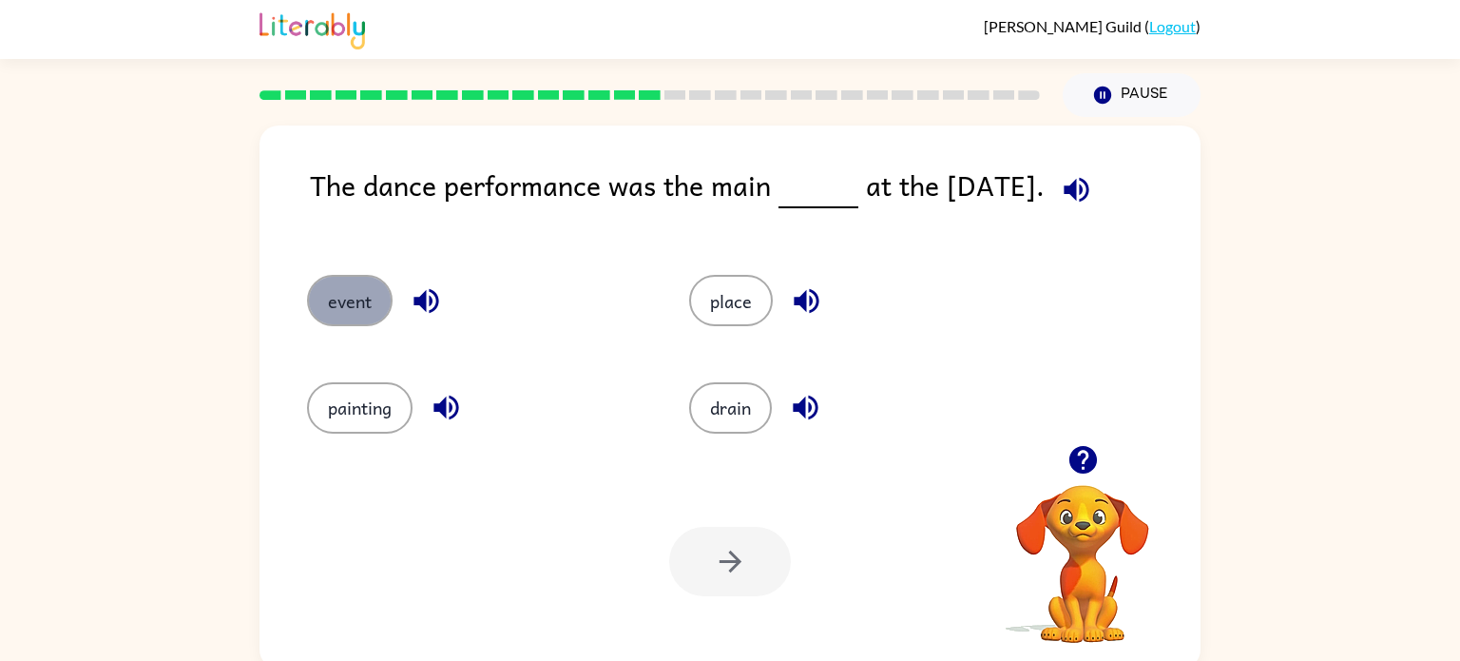
click at [338, 308] on button "event" at bounding box center [350, 300] width 86 height 51
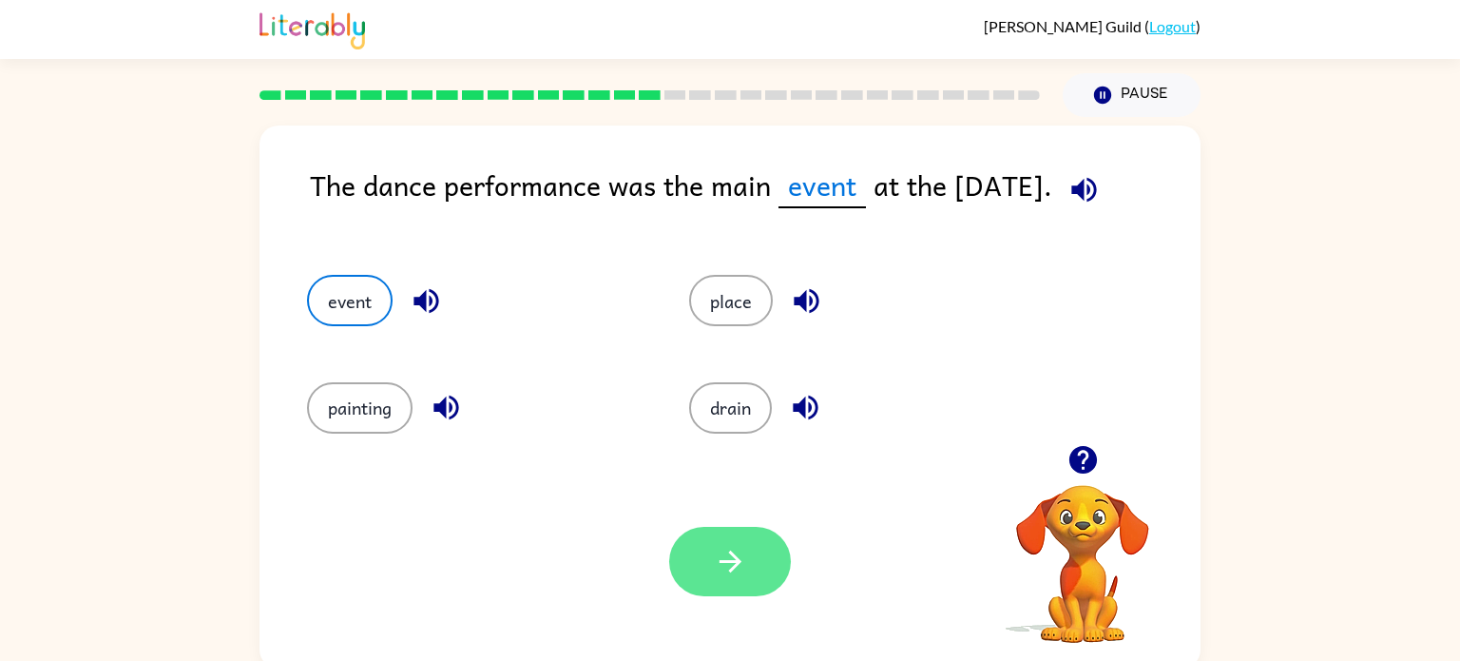
click at [720, 562] on icon "button" at bounding box center [730, 561] width 22 height 22
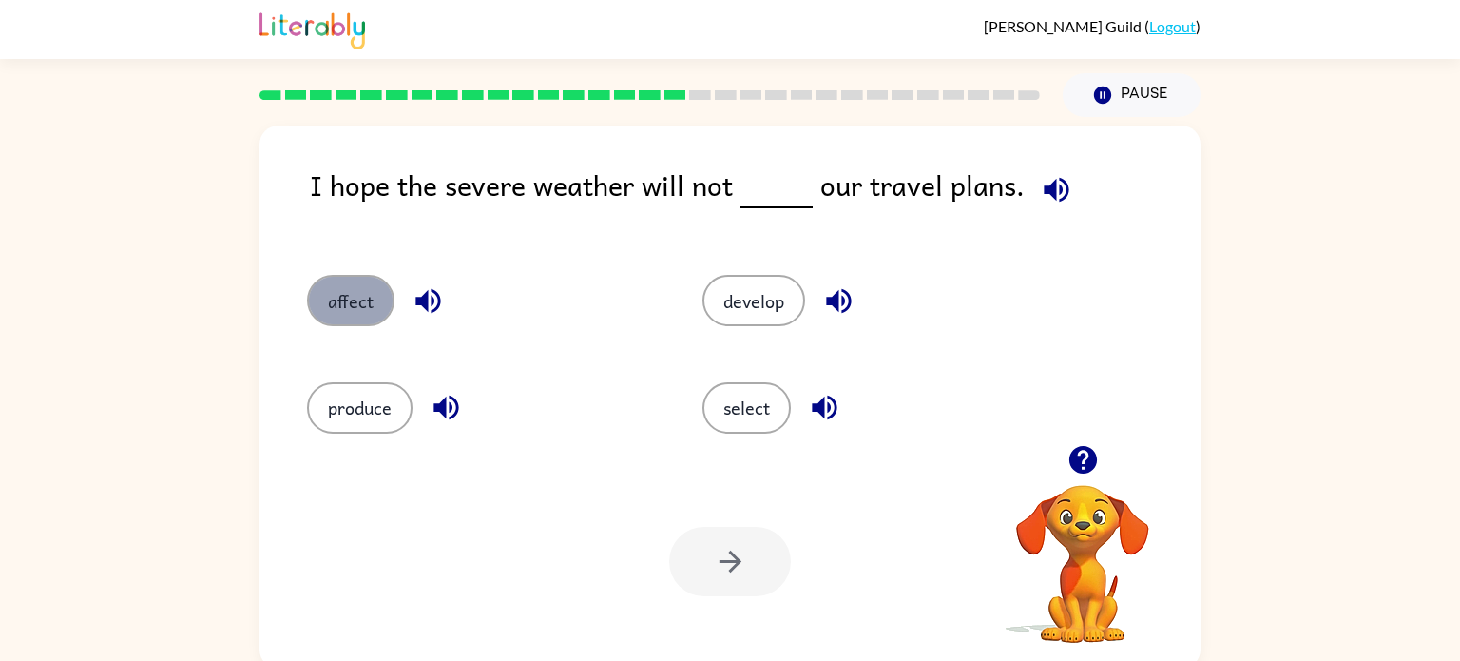
click at [346, 289] on button "affect" at bounding box center [350, 300] width 87 height 51
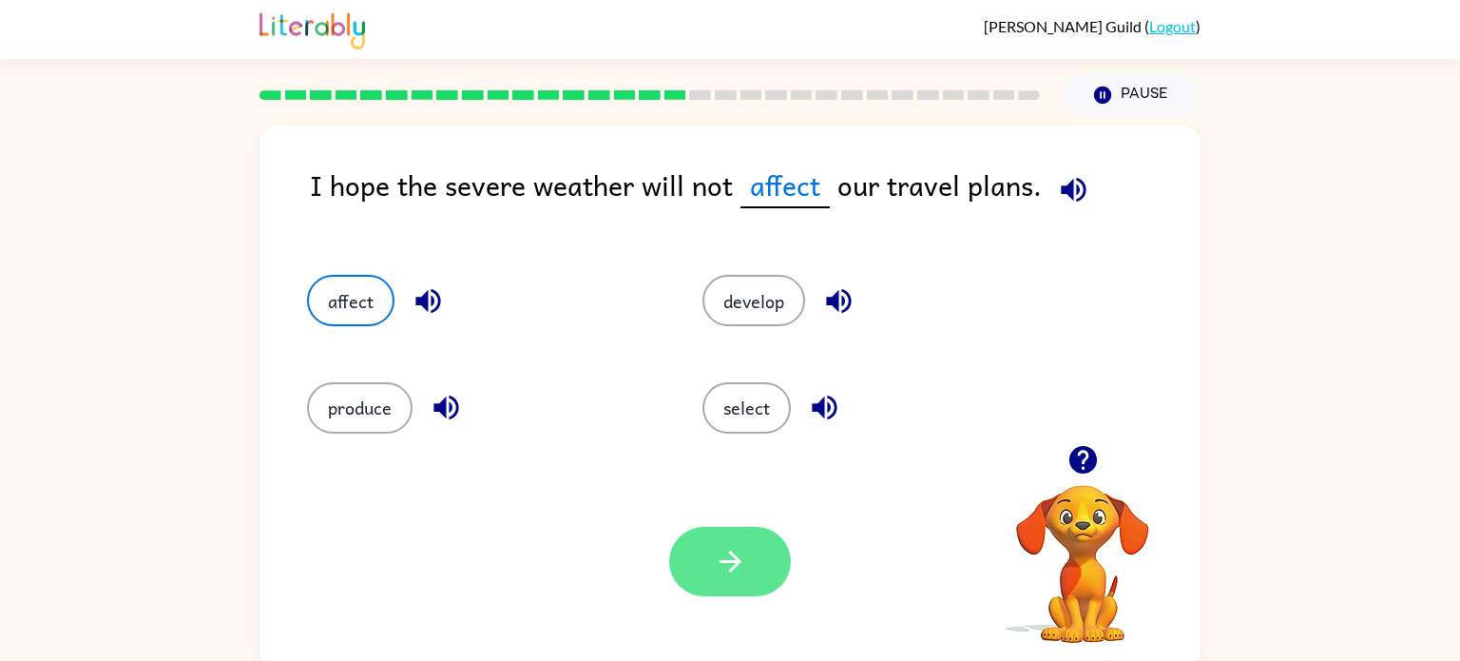
click at [760, 543] on button "button" at bounding box center [730, 561] width 122 height 69
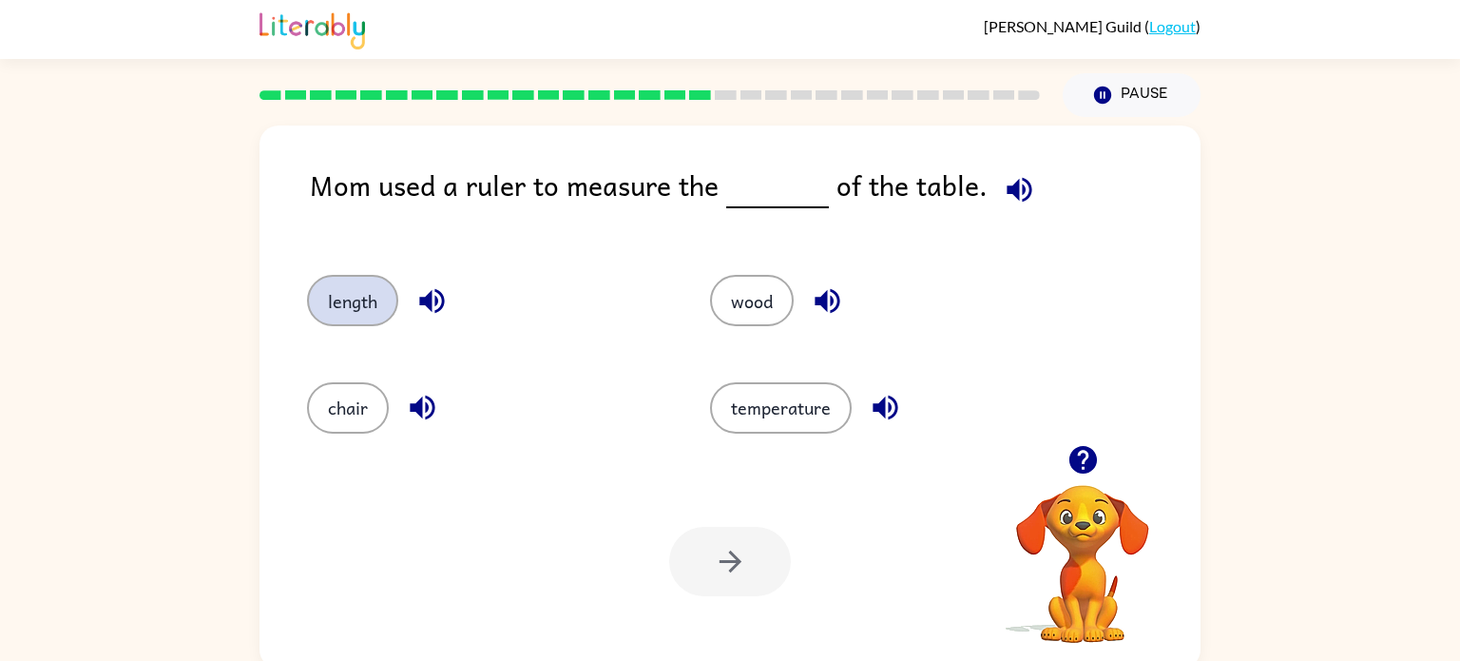
click at [347, 319] on button "length" at bounding box center [352, 300] width 91 height 51
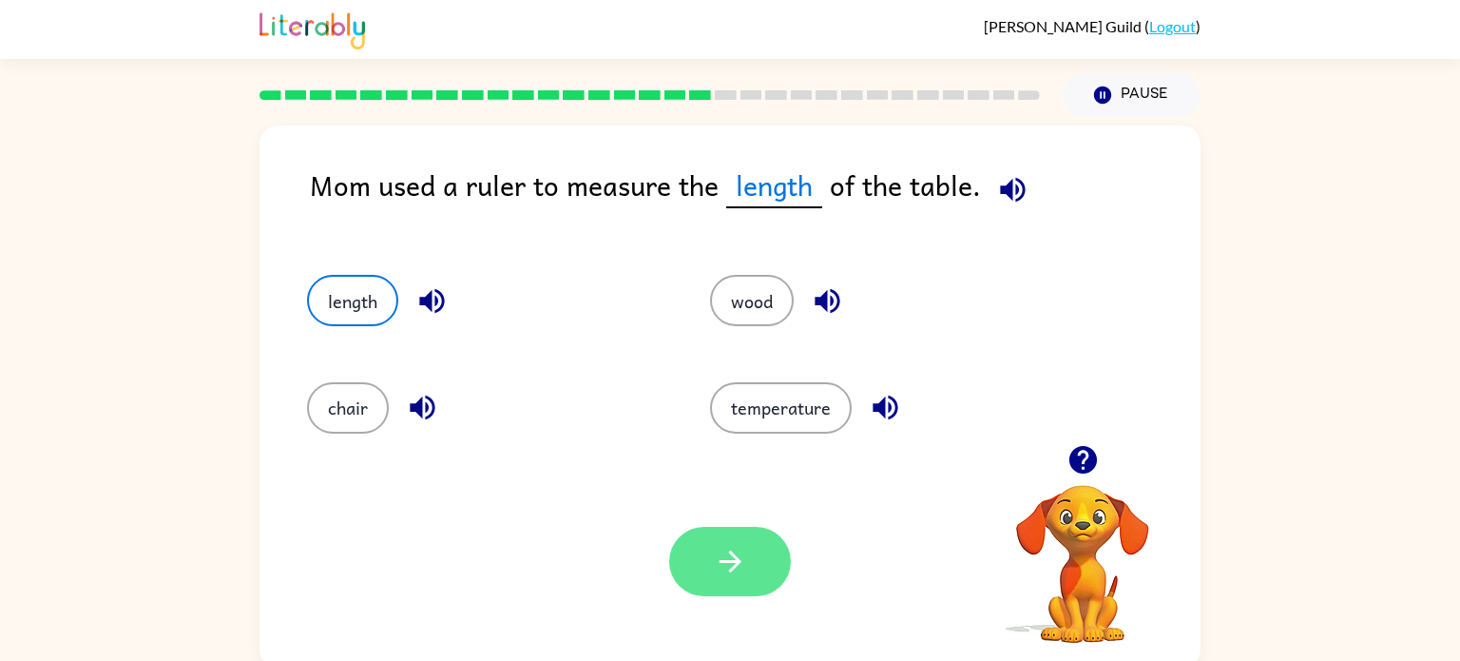
click at [717, 559] on icon "button" at bounding box center [730, 561] width 33 height 33
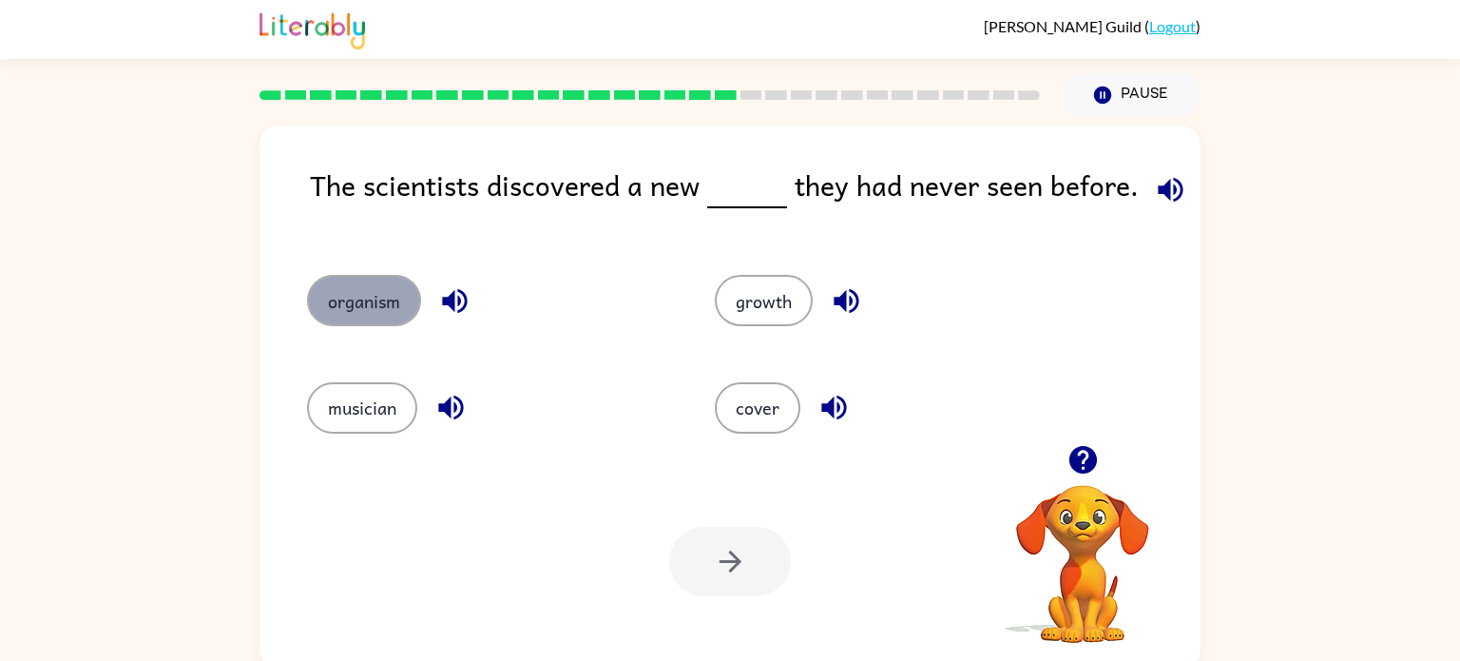
click at [327, 324] on button "organism" at bounding box center [364, 300] width 114 height 51
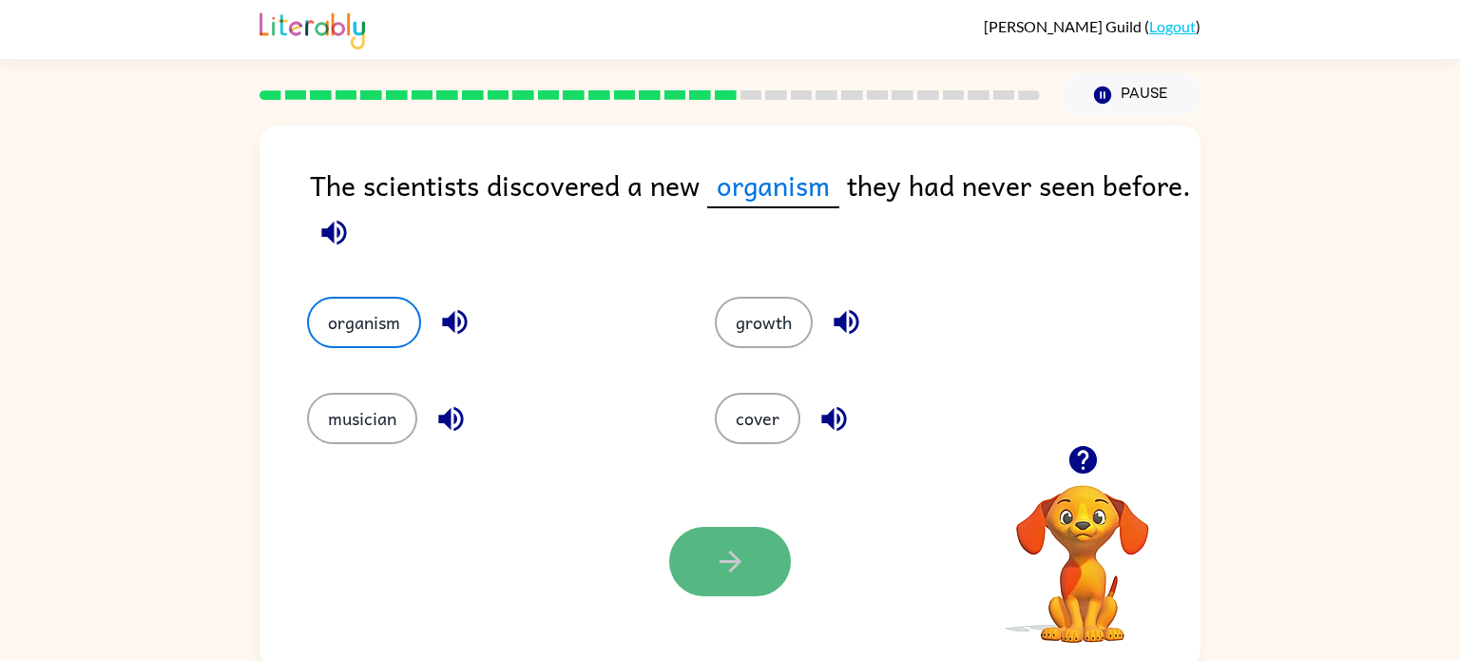
click at [710, 561] on button "button" at bounding box center [730, 561] width 122 height 69
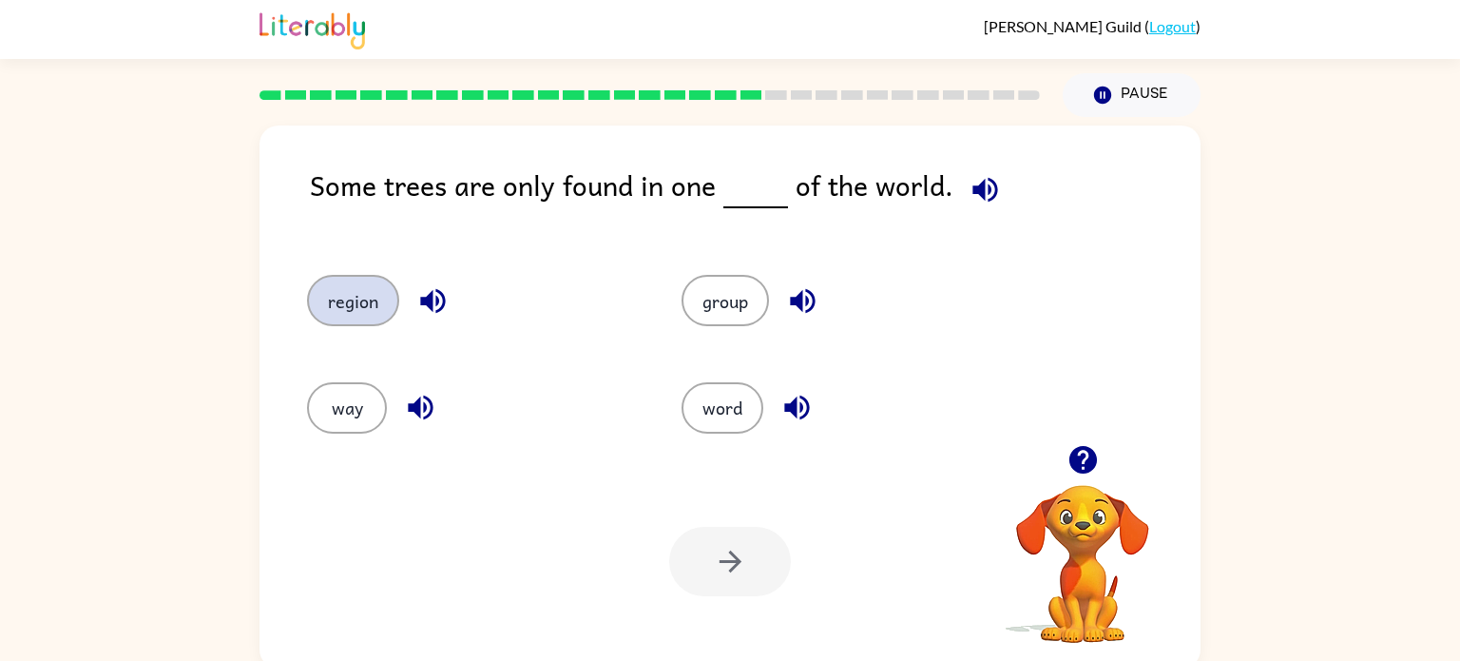
click at [367, 302] on button "region" at bounding box center [353, 300] width 92 height 51
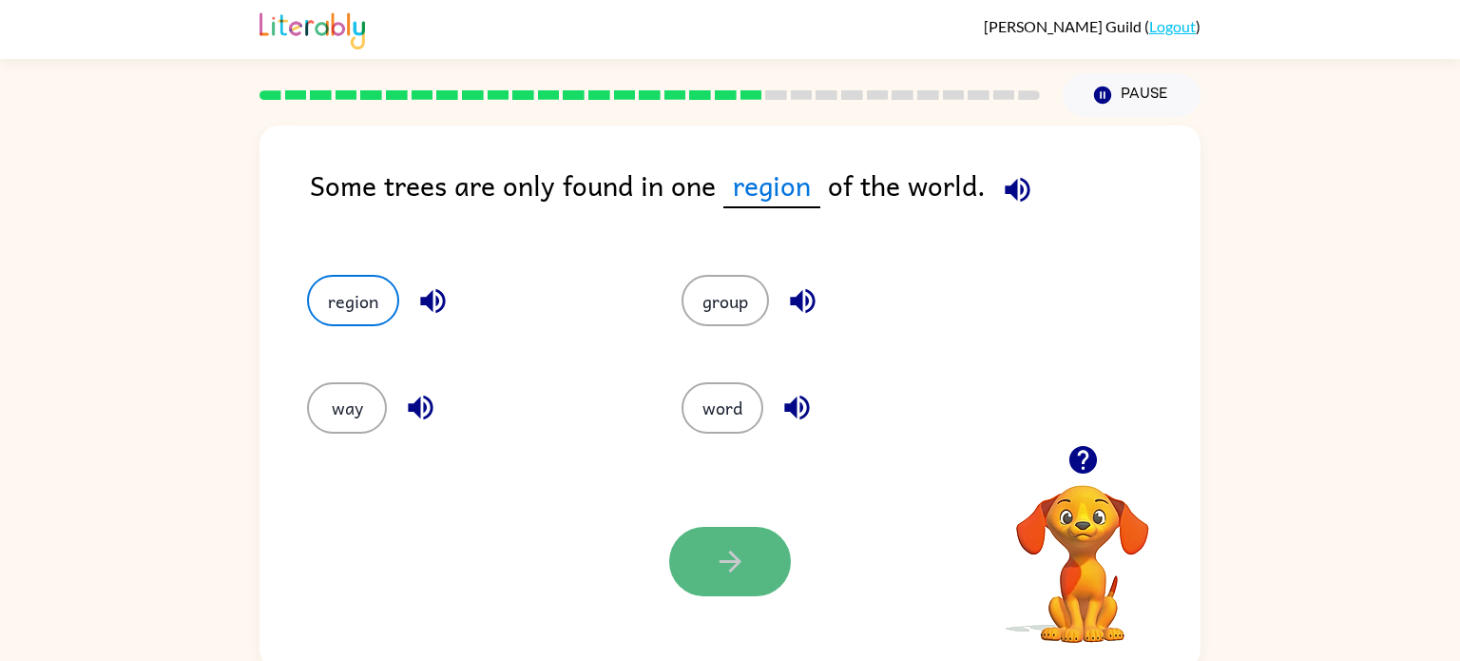
click at [722, 569] on icon "button" at bounding box center [730, 561] width 33 height 33
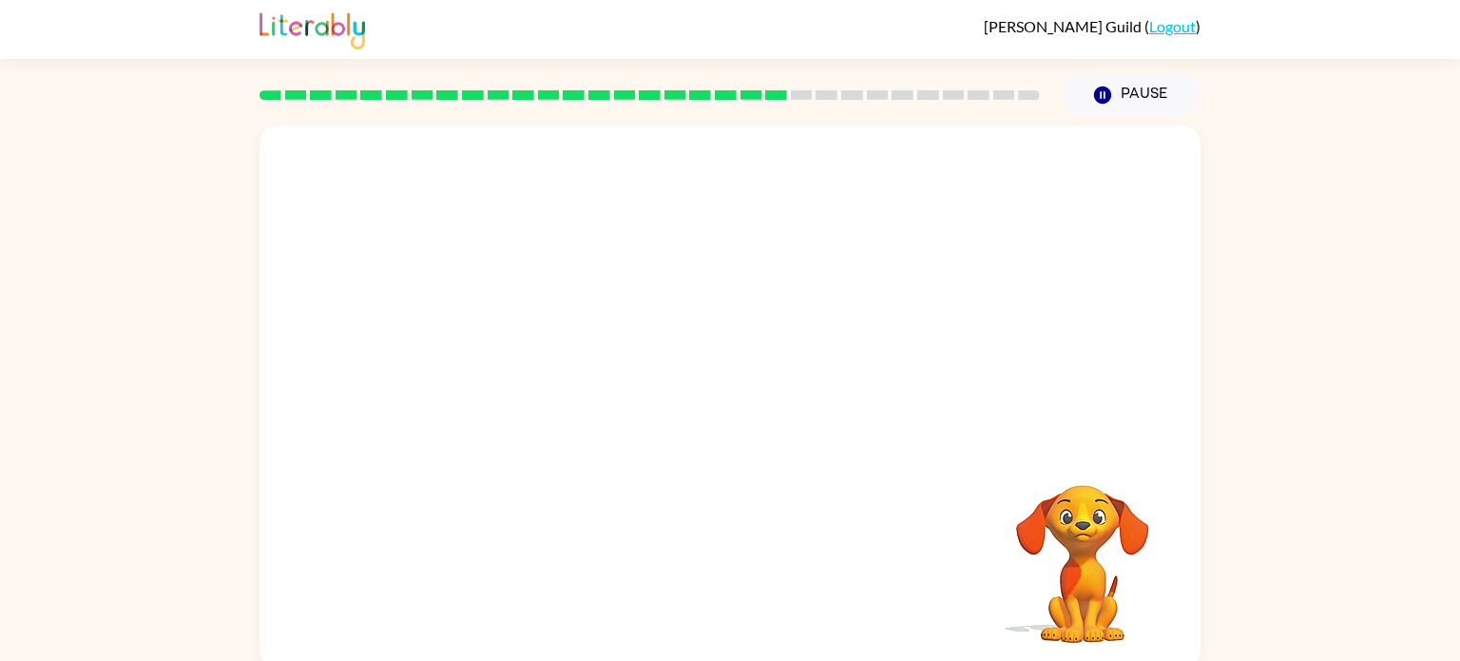
click at [569, 384] on video "Your browser must support playing .mp4 files to use Literably. Please try using…" at bounding box center [730, 284] width 941 height 319
click at [576, 386] on video "Your browser must support playing .mp4 files to use Literably. Please try using…" at bounding box center [730, 284] width 941 height 319
click at [731, 405] on div at bounding box center [730, 406] width 122 height 69
click at [731, 406] on icon "button" at bounding box center [730, 407] width 22 height 22
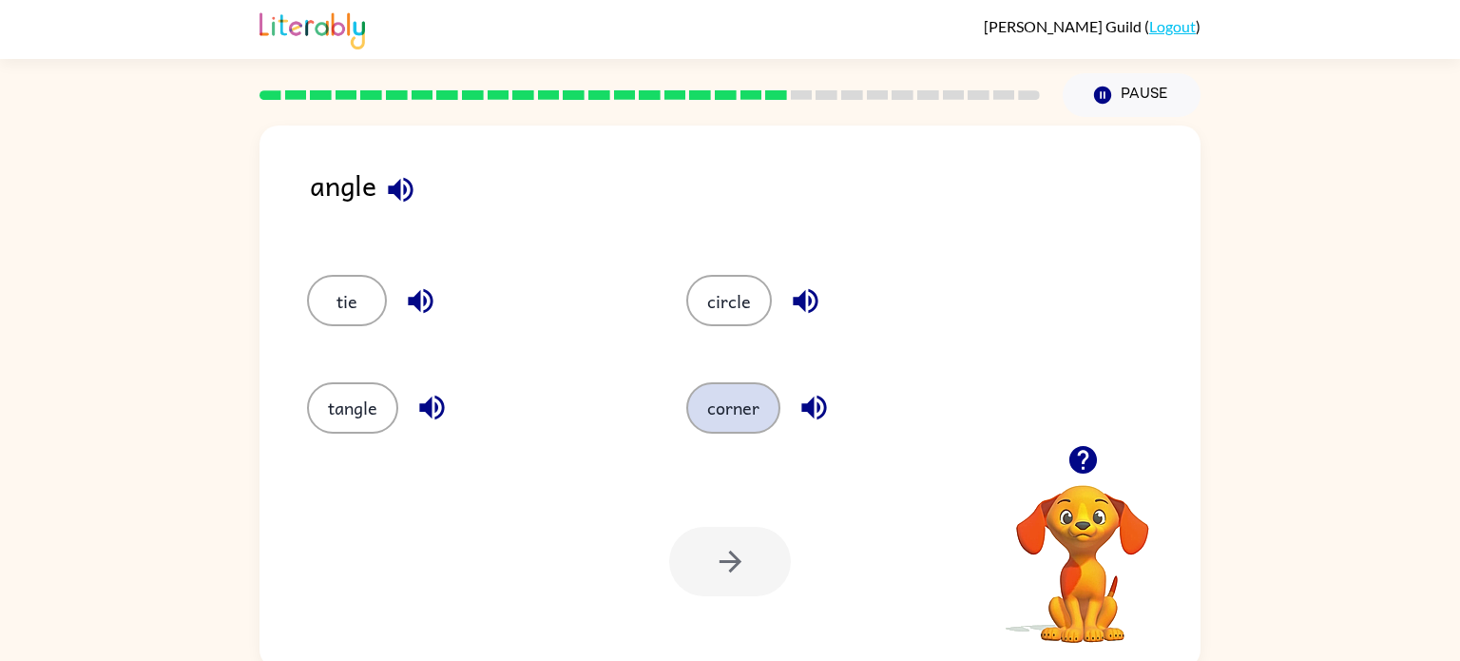
click at [718, 400] on button "corner" at bounding box center [733, 407] width 94 height 51
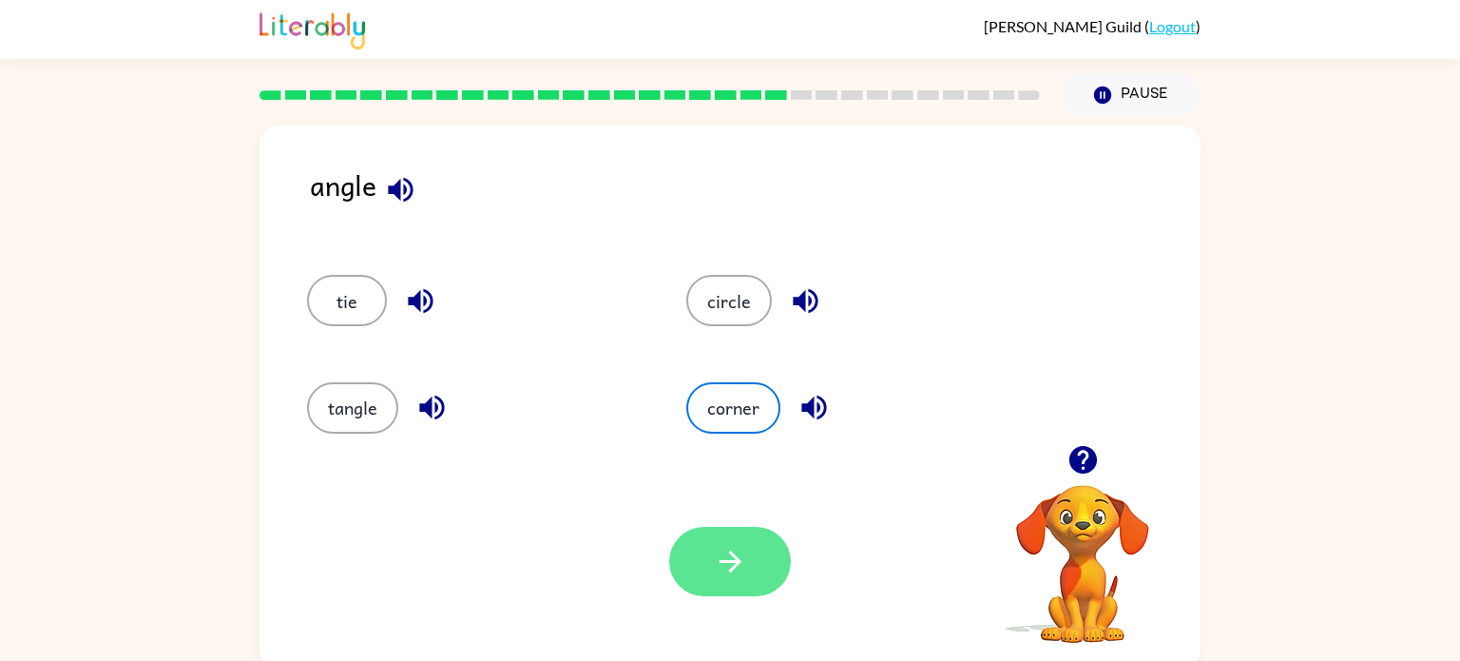
click at [741, 540] on button "button" at bounding box center [730, 561] width 122 height 69
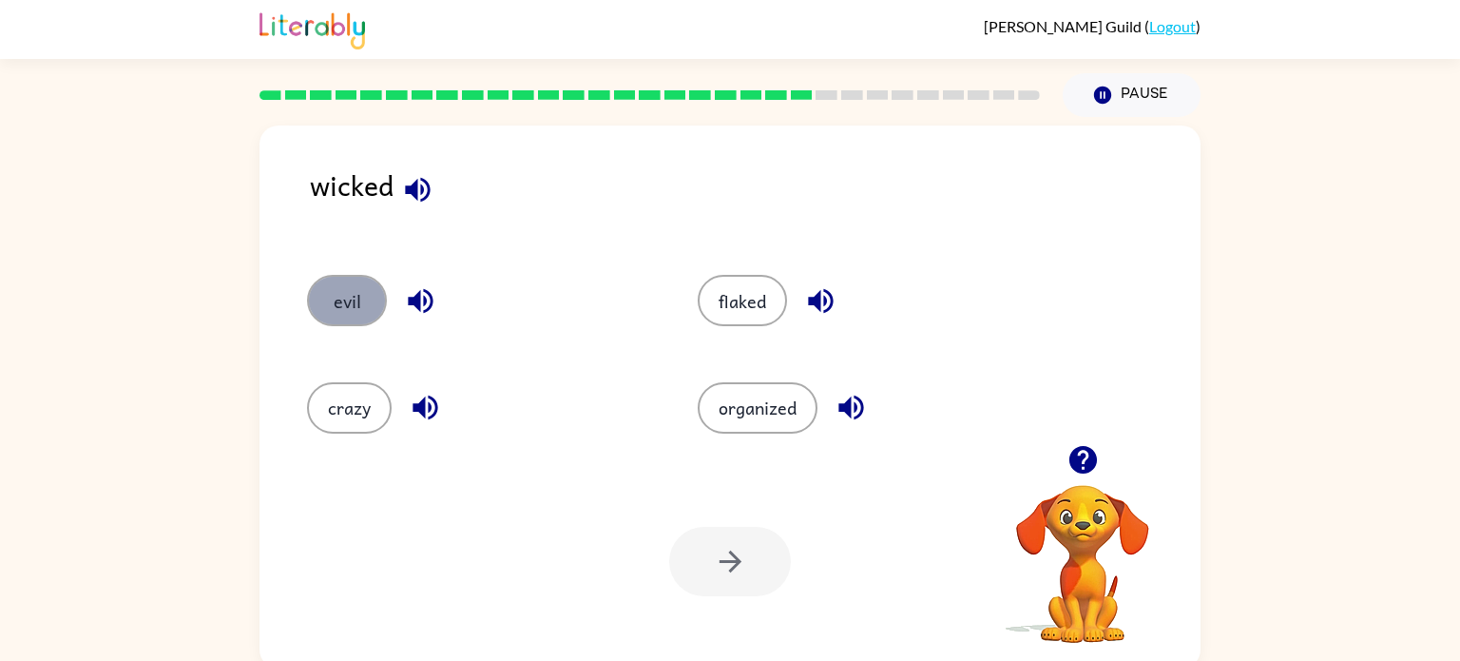
click at [336, 308] on button "evil" at bounding box center [347, 300] width 80 height 51
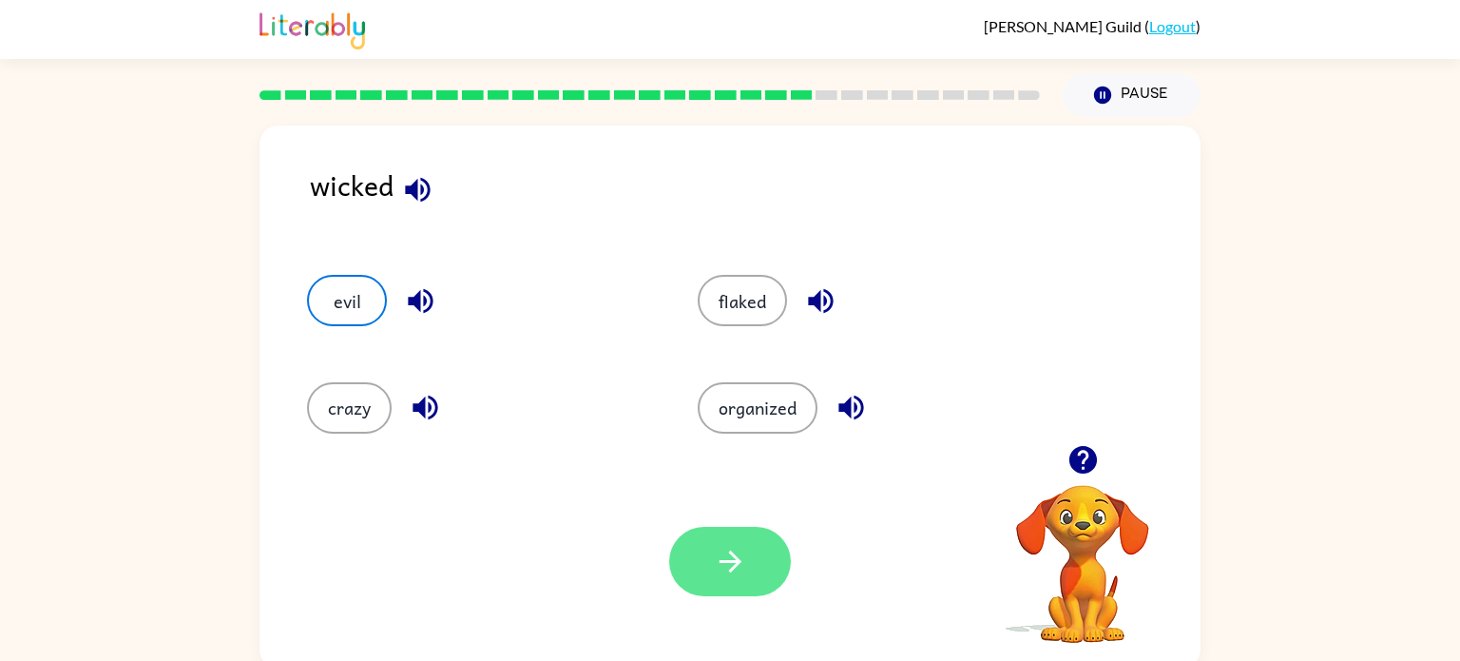
click at [723, 548] on icon "button" at bounding box center [730, 561] width 33 height 33
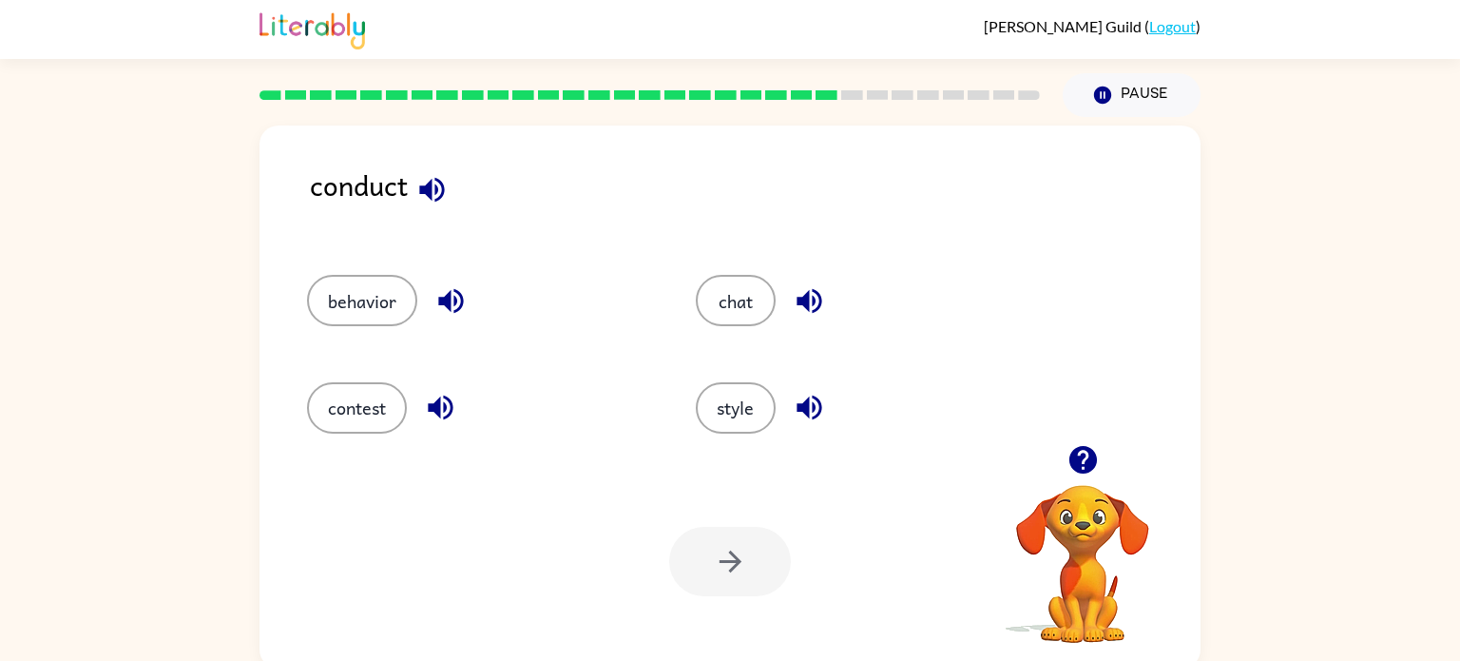
click at [431, 183] on icon "button" at bounding box center [431, 189] width 25 height 25
click at [392, 290] on button "behavior" at bounding box center [362, 300] width 110 height 51
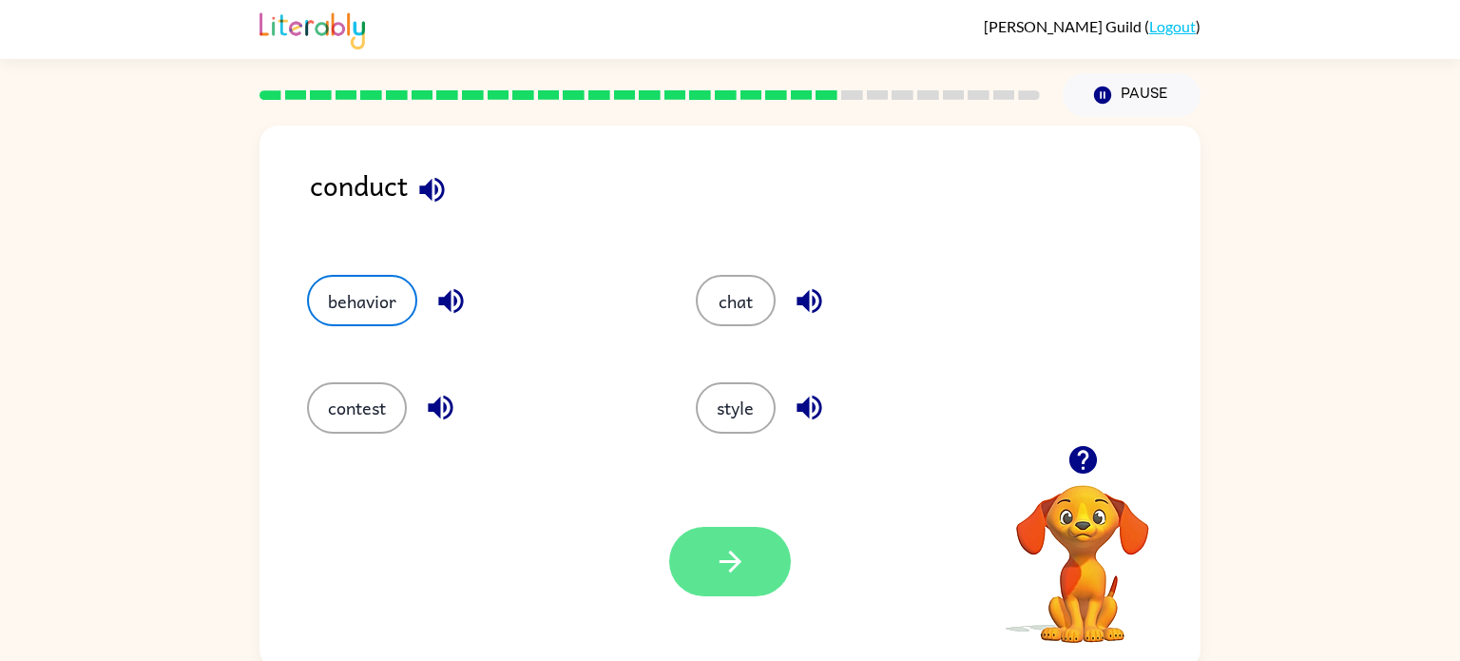
click at [718, 563] on icon "button" at bounding box center [730, 561] width 33 height 33
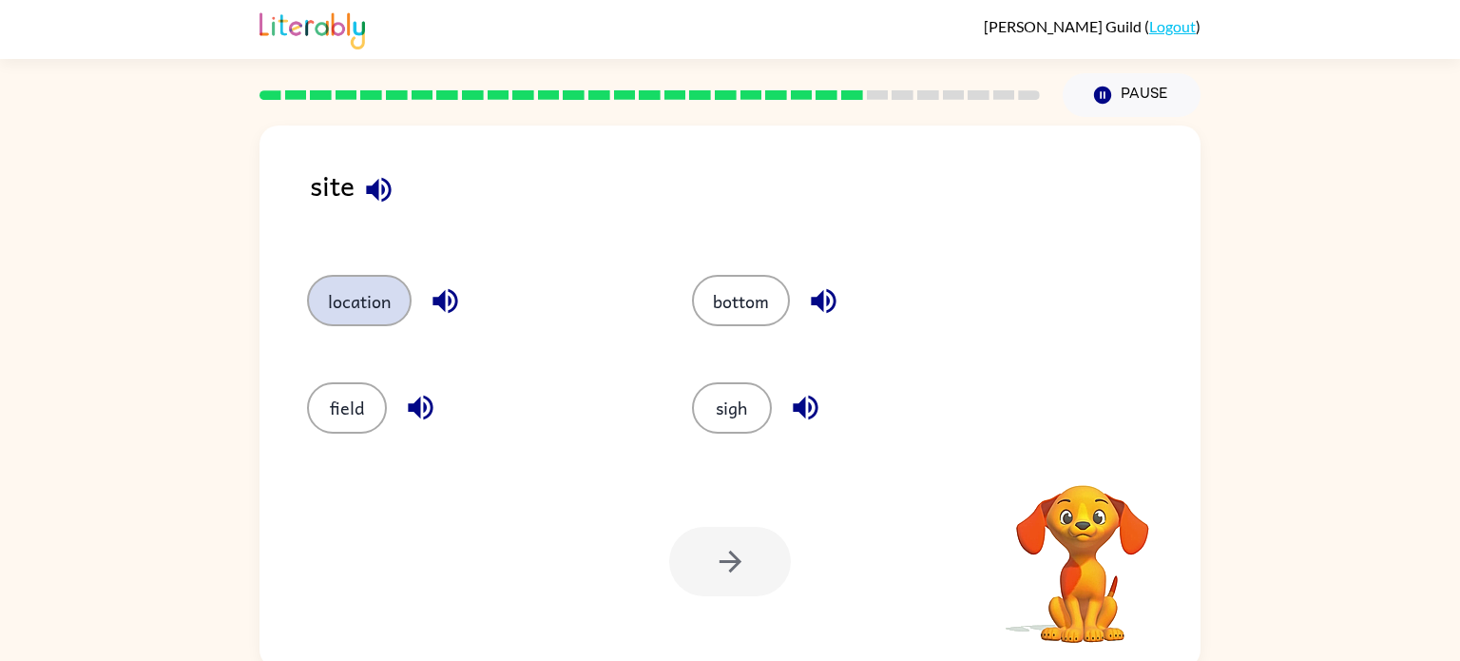
click at [375, 301] on button "location" at bounding box center [359, 300] width 105 height 51
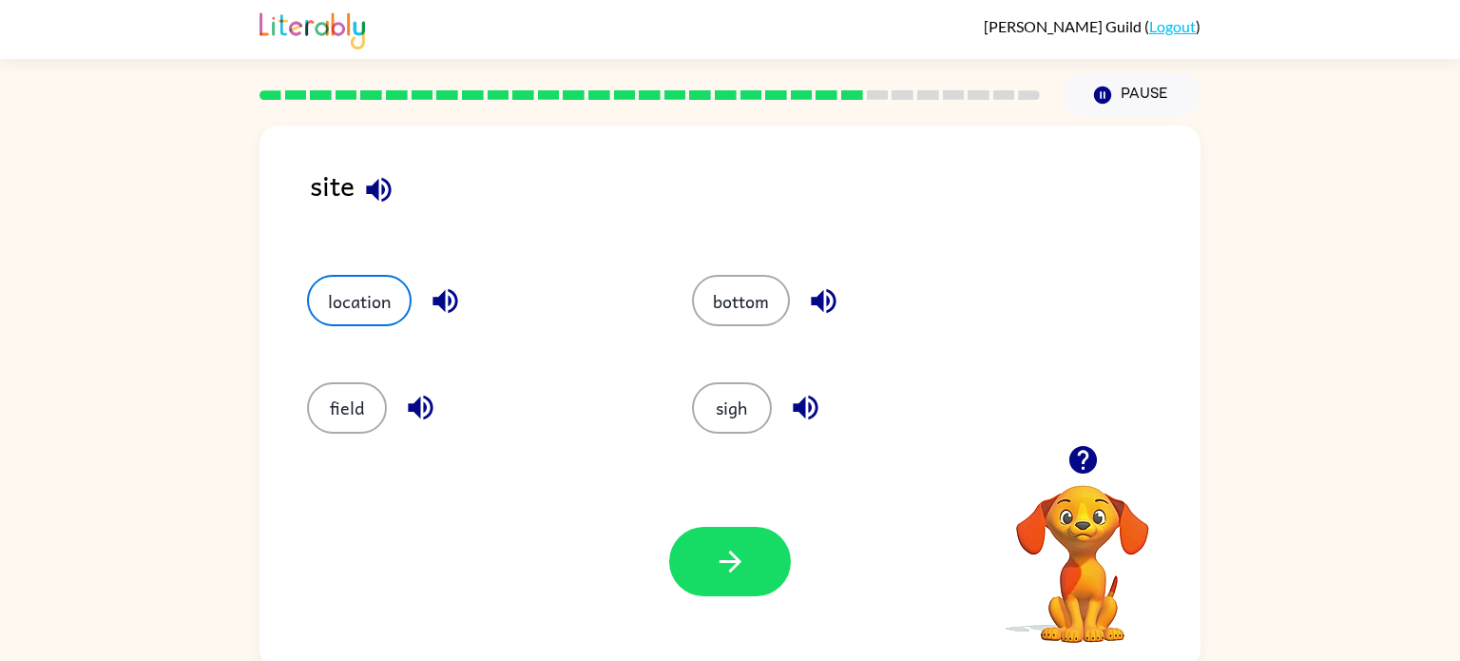
click at [713, 438] on div "sigh" at bounding box center [848, 399] width 385 height 106
click at [752, 591] on button "button" at bounding box center [730, 561] width 122 height 69
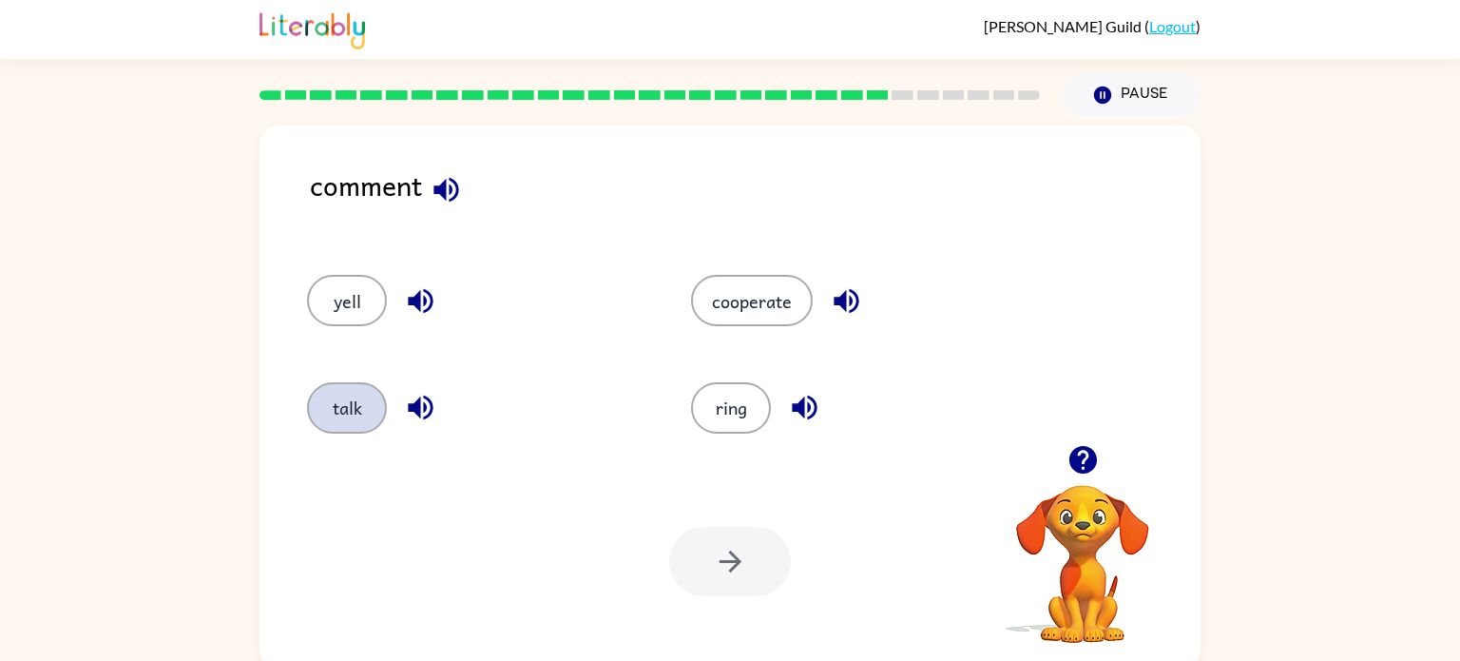
click at [340, 413] on button "talk" at bounding box center [347, 407] width 80 height 51
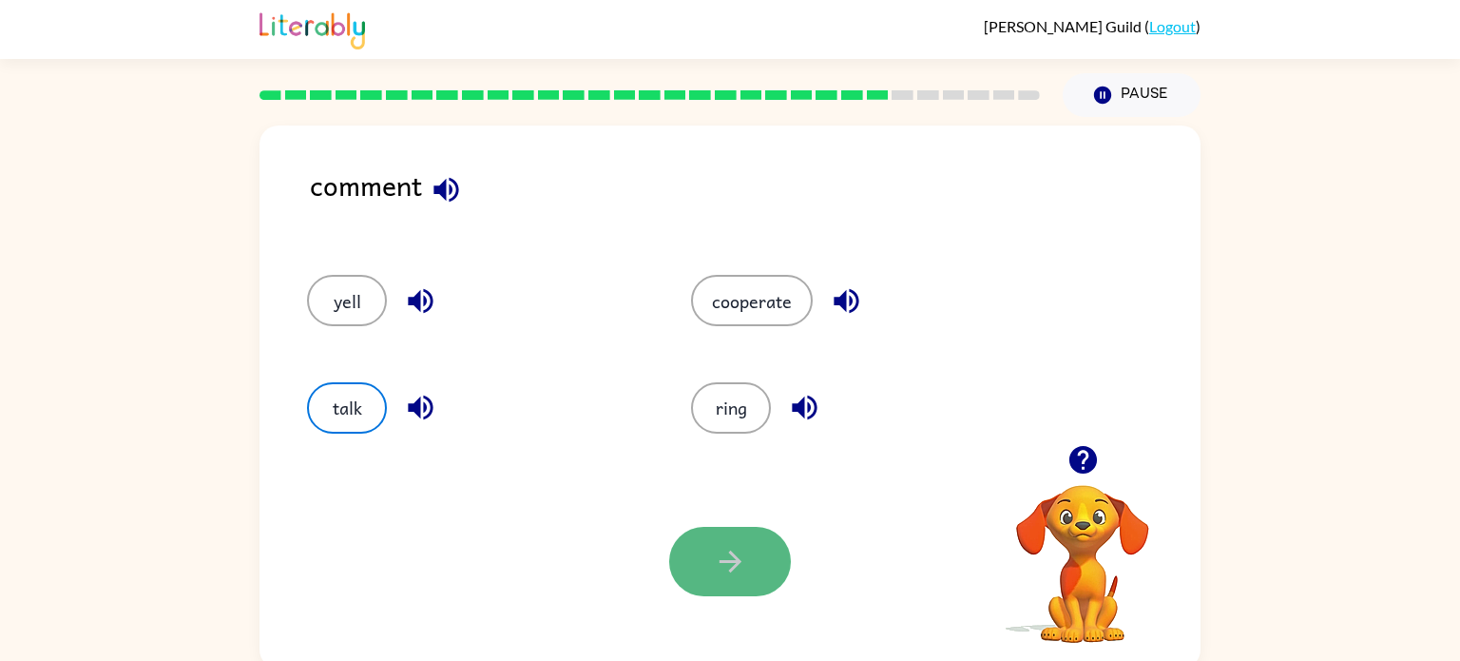
click at [754, 592] on button "button" at bounding box center [730, 561] width 122 height 69
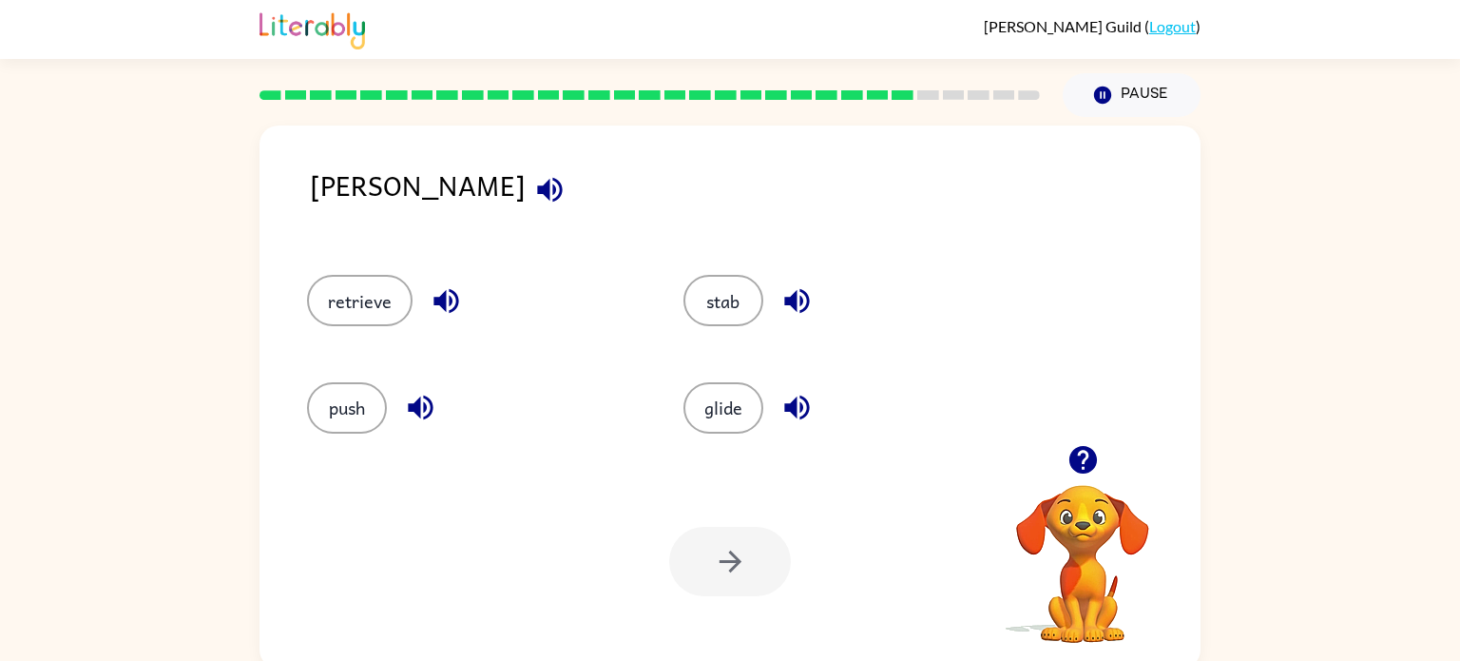
click at [537, 192] on icon "button" at bounding box center [549, 189] width 25 height 25
click at [704, 303] on button "stab" at bounding box center [724, 300] width 80 height 51
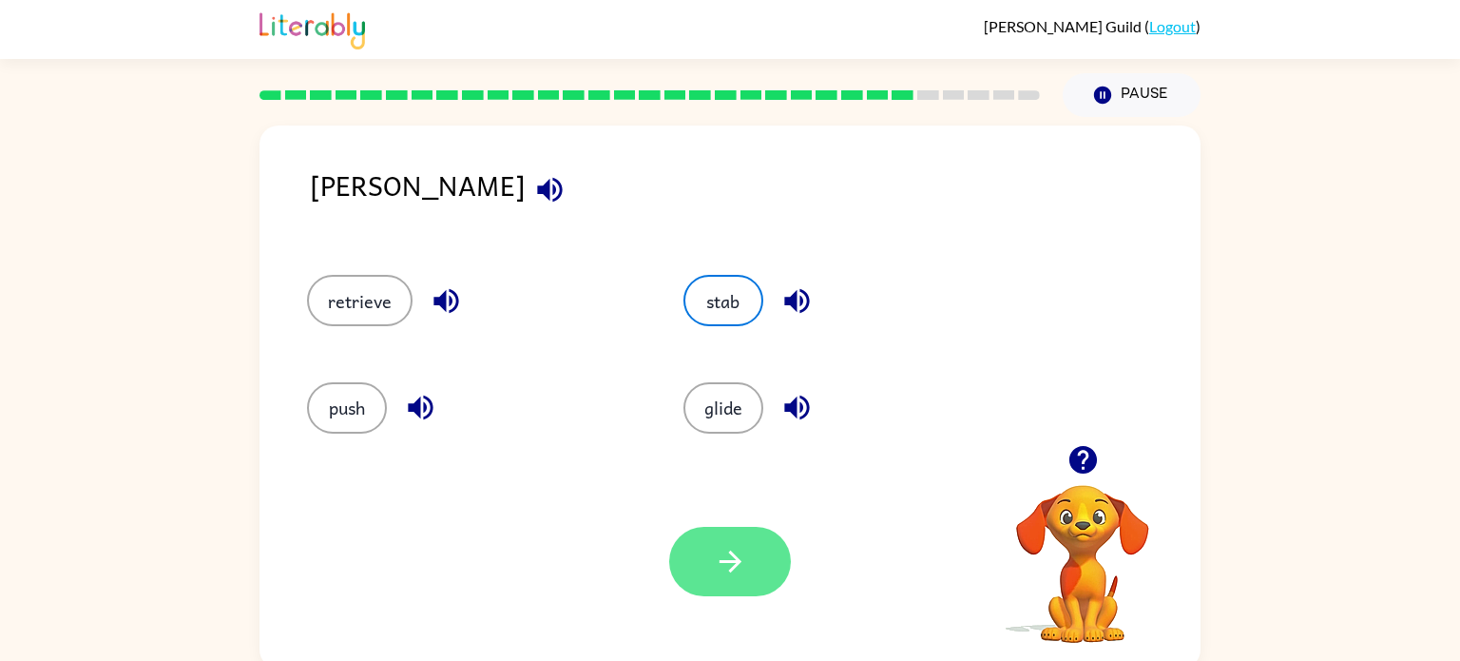
click at [724, 550] on icon "button" at bounding box center [730, 561] width 33 height 33
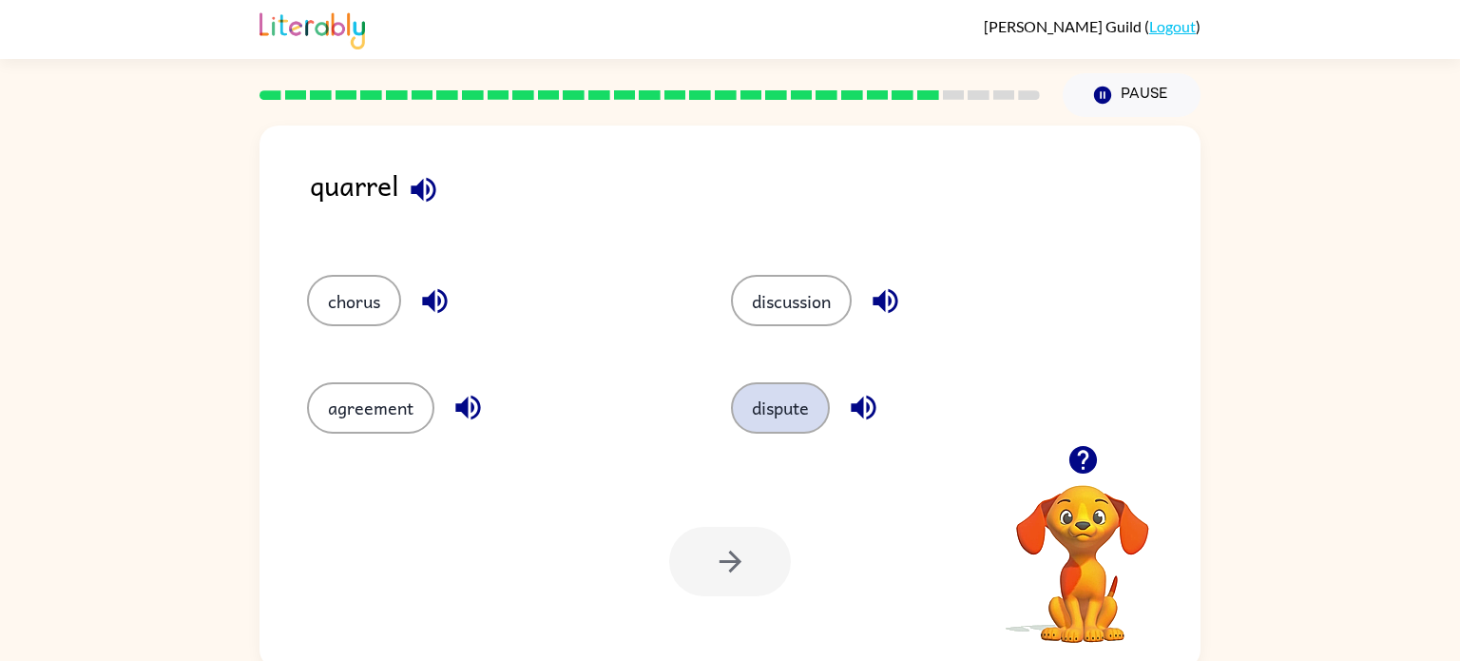
click at [809, 399] on button "dispute" at bounding box center [780, 407] width 99 height 51
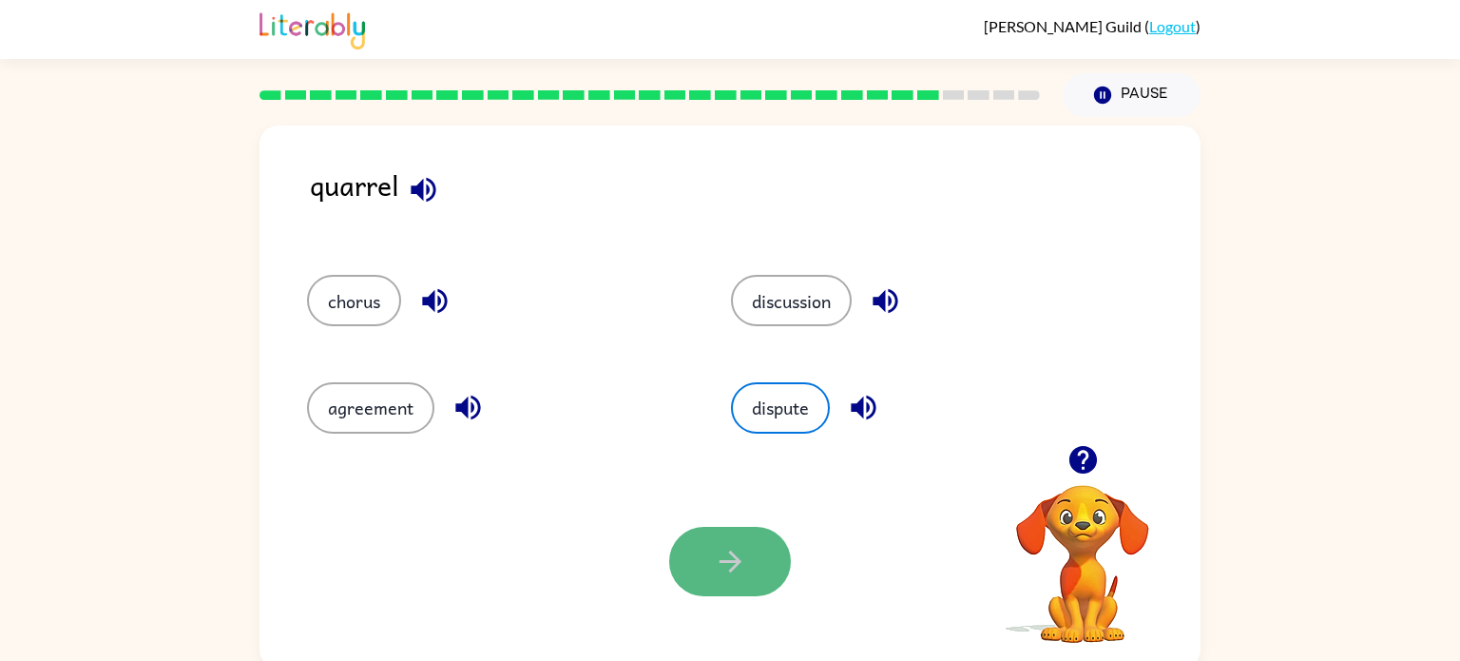
click at [756, 554] on button "button" at bounding box center [730, 561] width 122 height 69
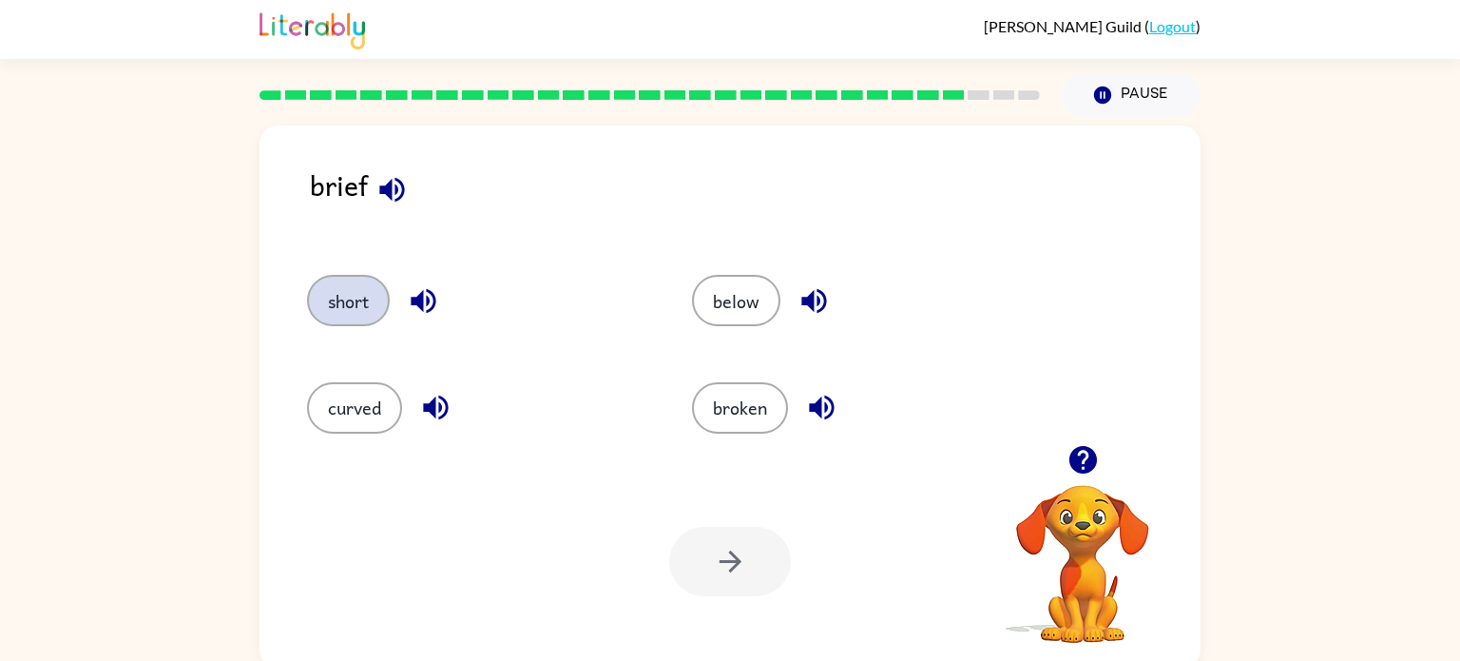
click at [378, 310] on button "short" at bounding box center [348, 300] width 83 height 51
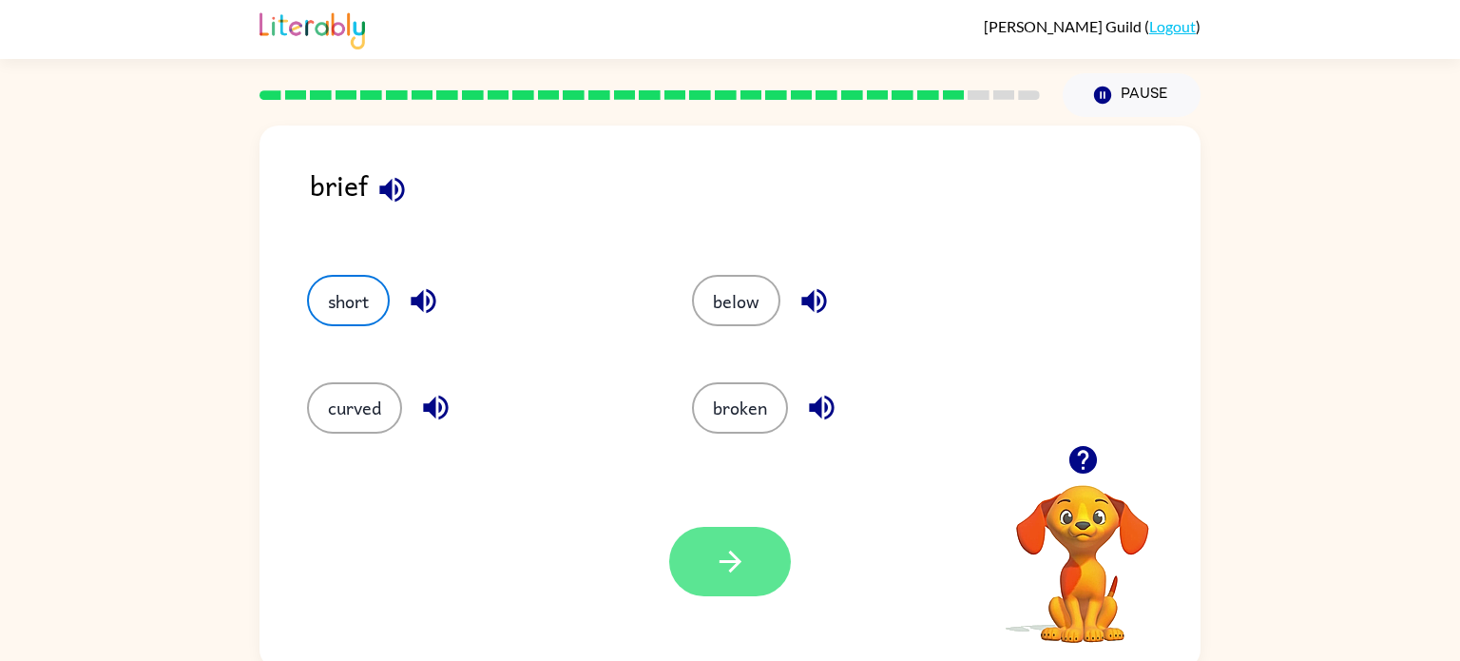
click at [761, 575] on button "button" at bounding box center [730, 561] width 122 height 69
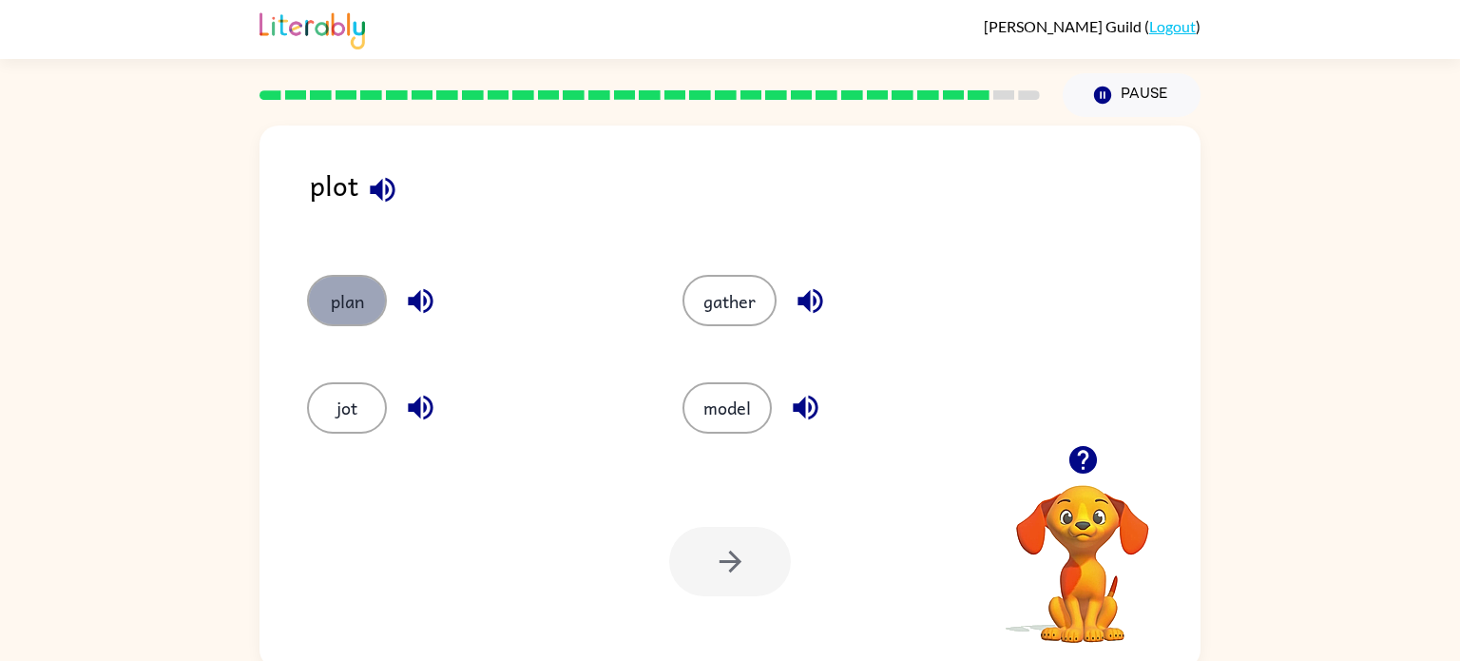
click at [354, 320] on button "plan" at bounding box center [347, 300] width 80 height 51
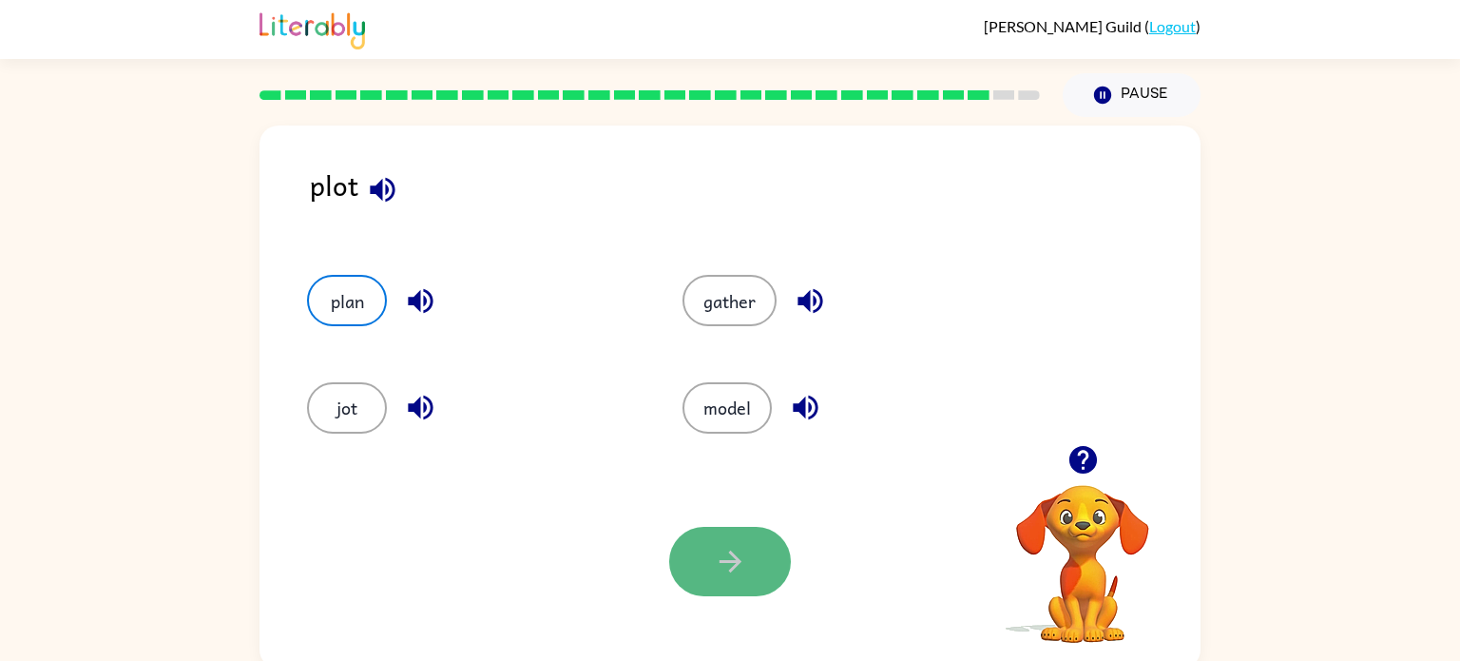
click at [738, 569] on icon "button" at bounding box center [730, 561] width 33 height 33
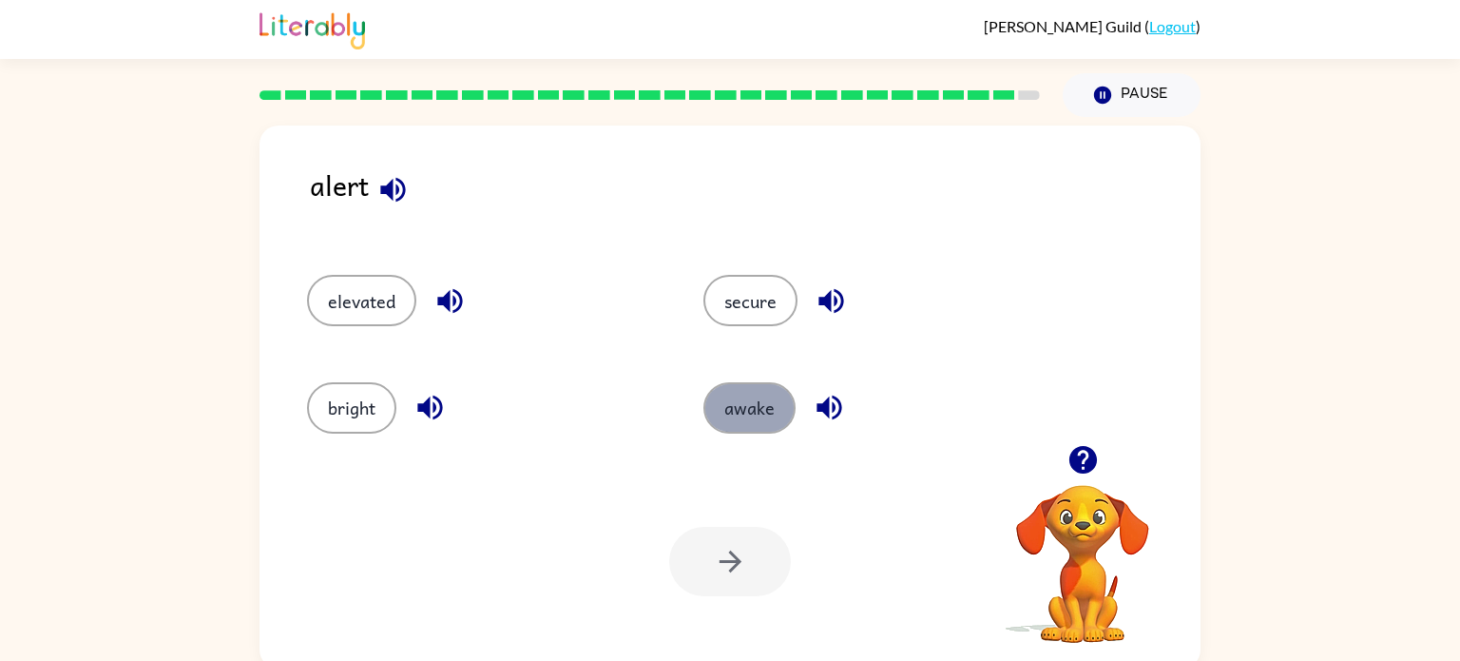
click at [731, 400] on button "awake" at bounding box center [750, 407] width 92 height 51
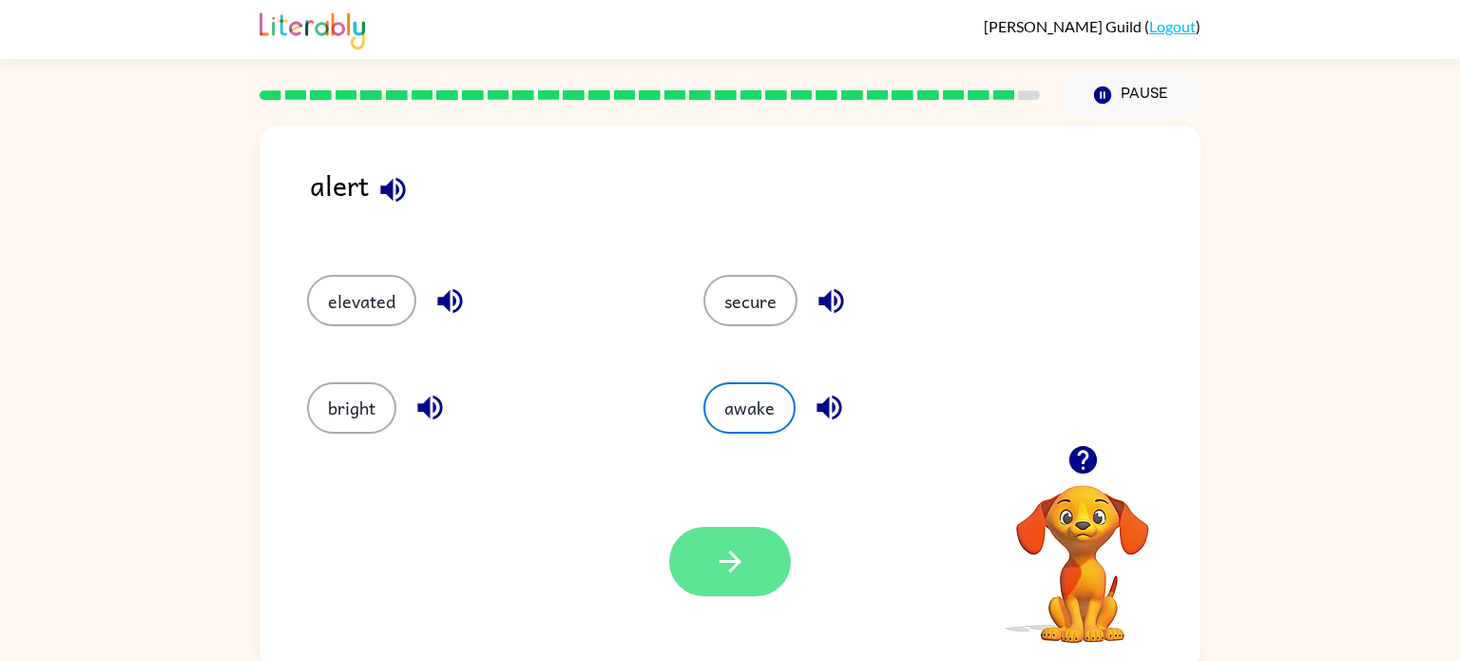
click at [710, 543] on button "button" at bounding box center [730, 561] width 122 height 69
